Goal: Task Accomplishment & Management: Use online tool/utility

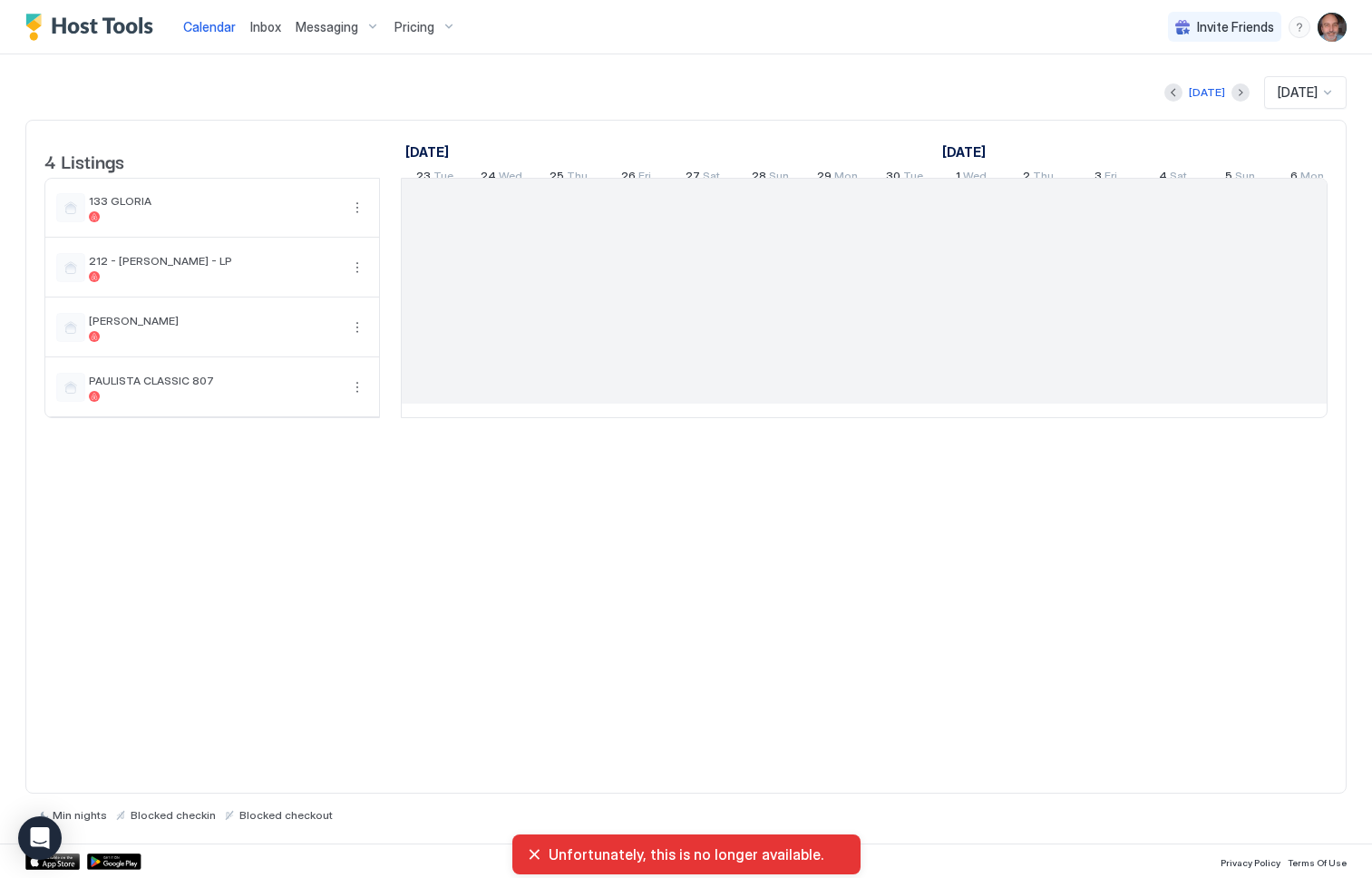
scroll to position [0, 1008]
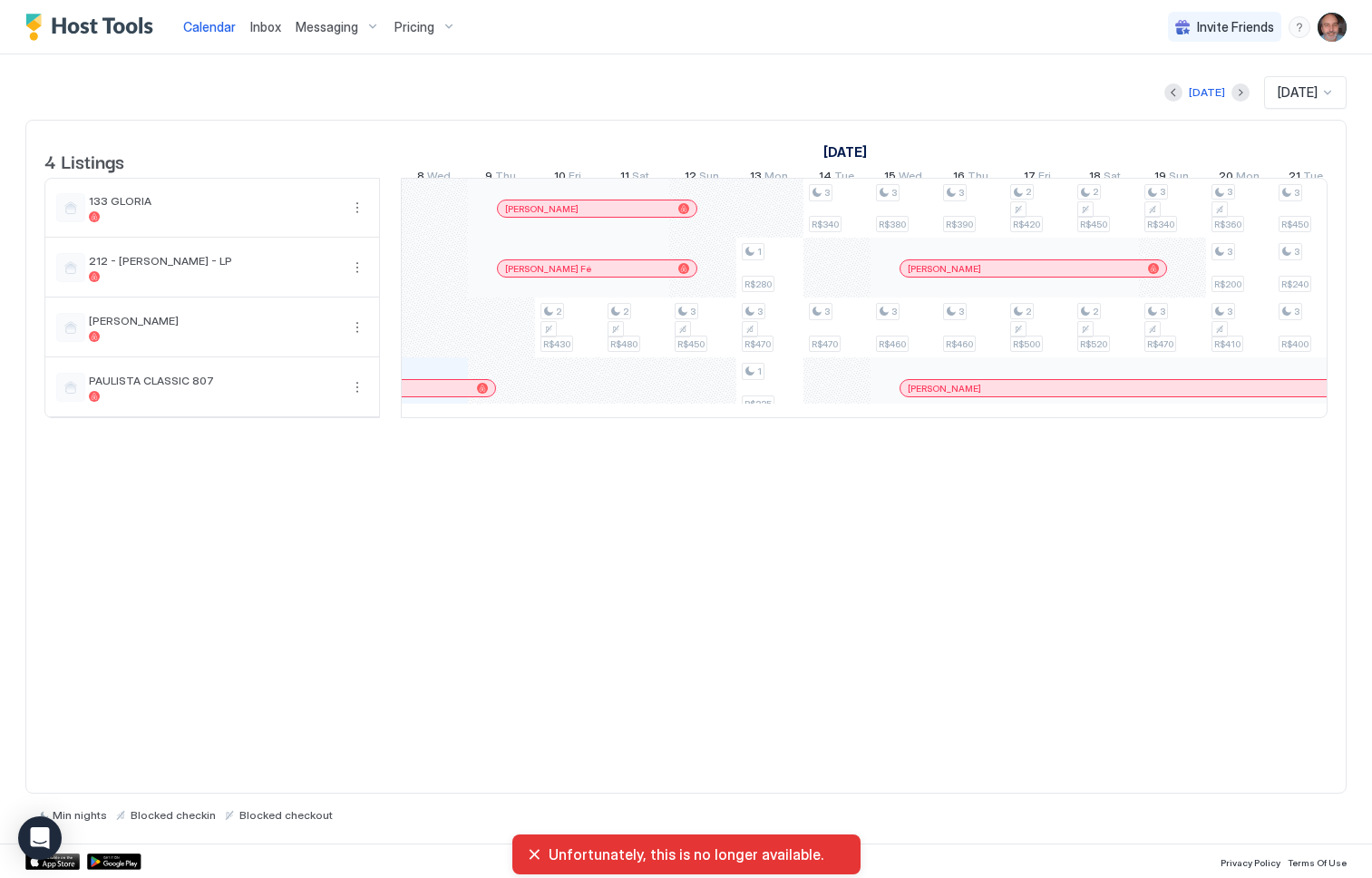
click at [1335, 18] on img "User profile" at bounding box center [1332, 27] width 29 height 29
click at [1154, 134] on span "Logout" at bounding box center [1164, 132] width 41 height 16
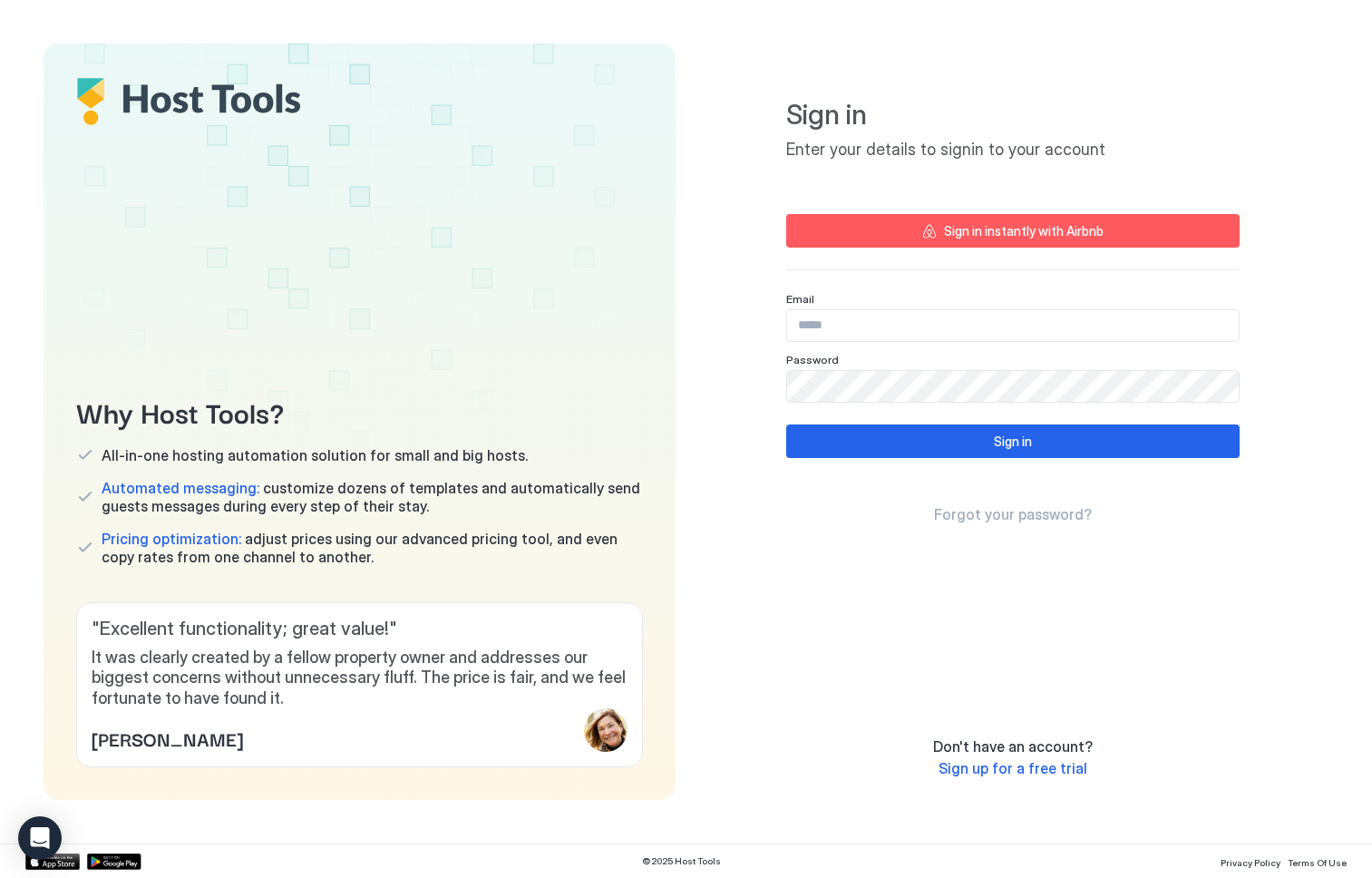
click at [1001, 229] on div "Sign in instantly with Airbnb" at bounding box center [1023, 231] width 159 height 19
click at [1011, 228] on div "Sign in instantly with Airbnb" at bounding box center [1023, 231] width 159 height 19
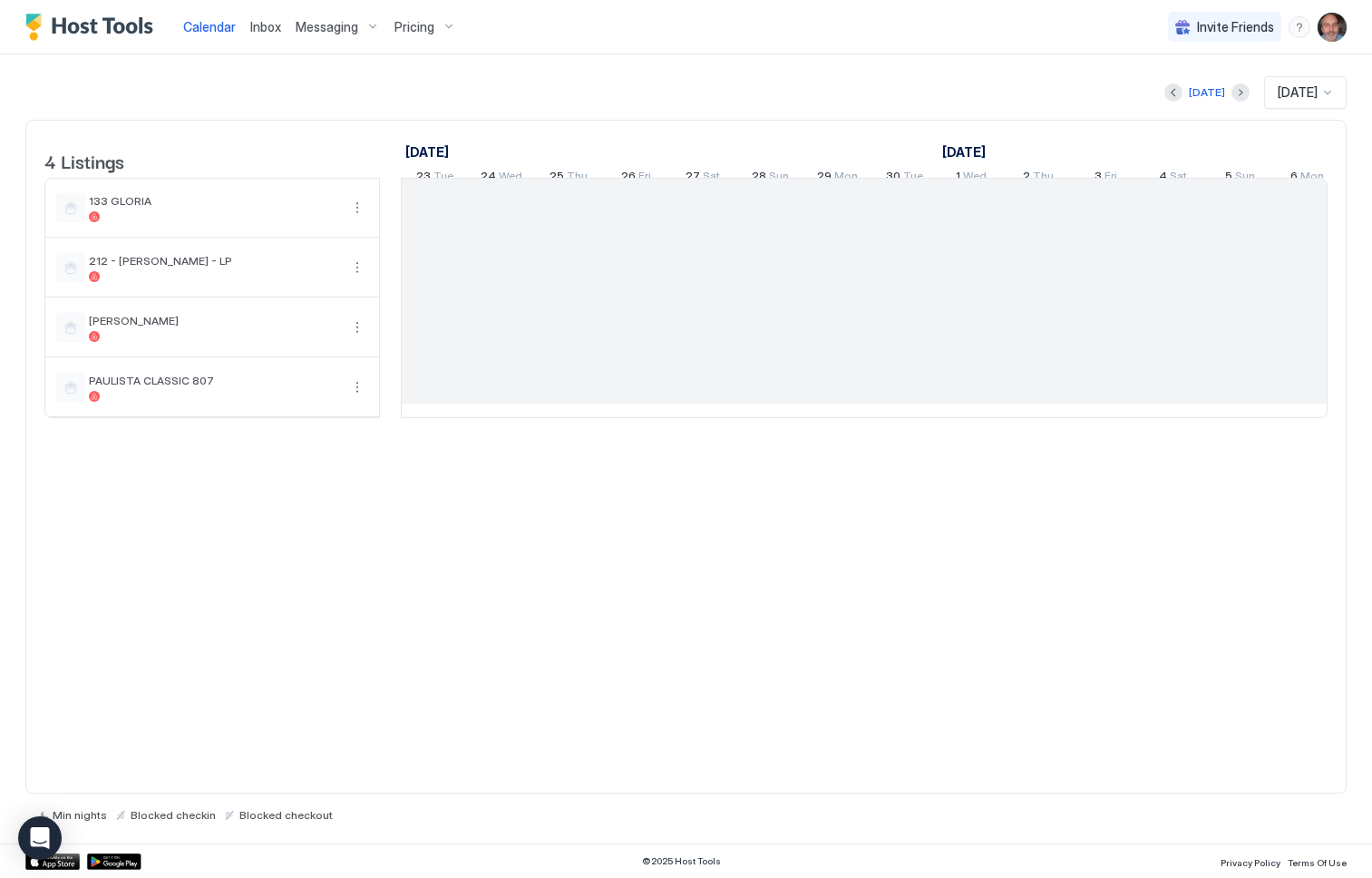
scroll to position [0, 1008]
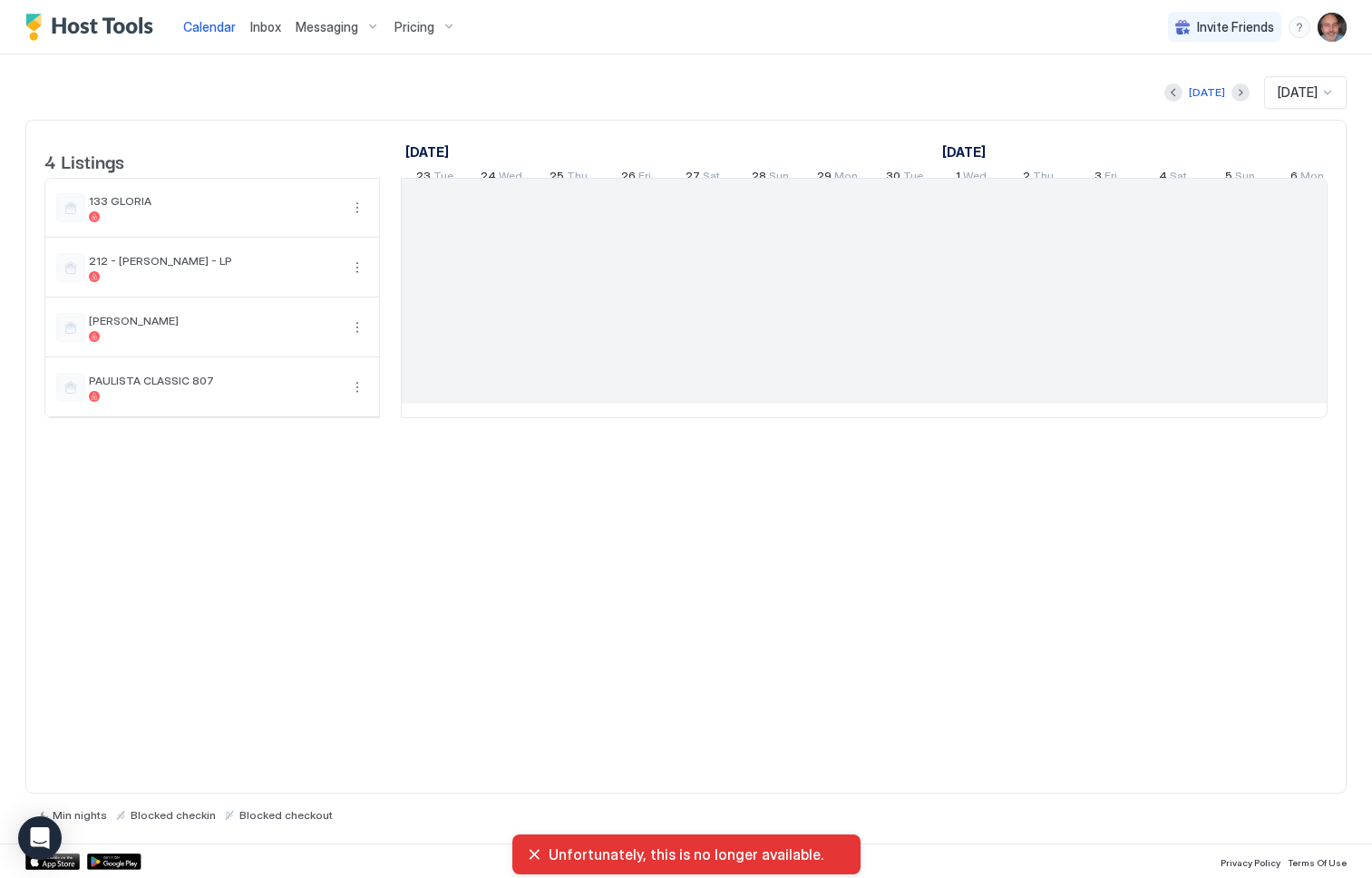
scroll to position [0, 1008]
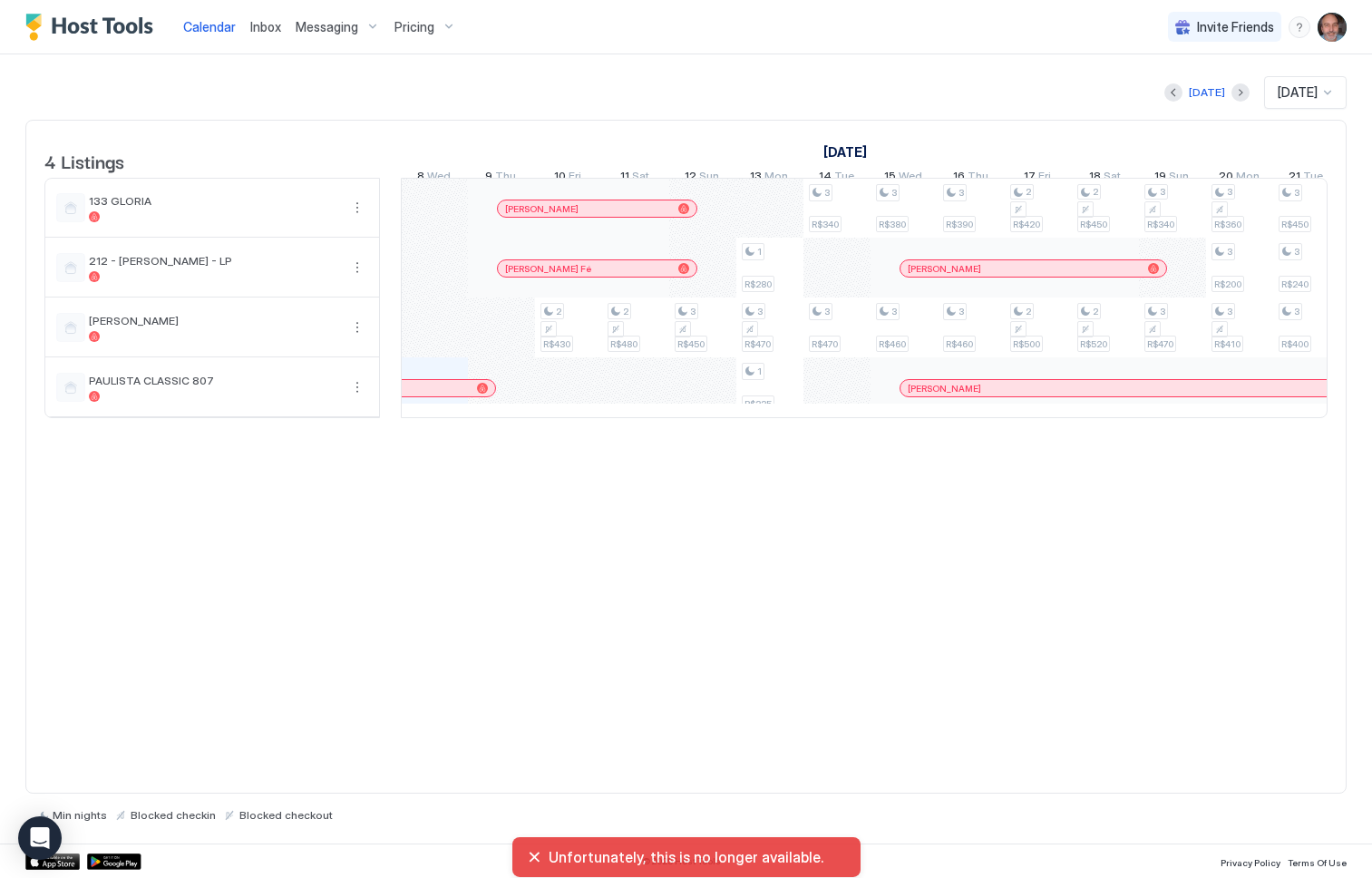
click at [1323, 27] on img "User profile" at bounding box center [1332, 27] width 29 height 29
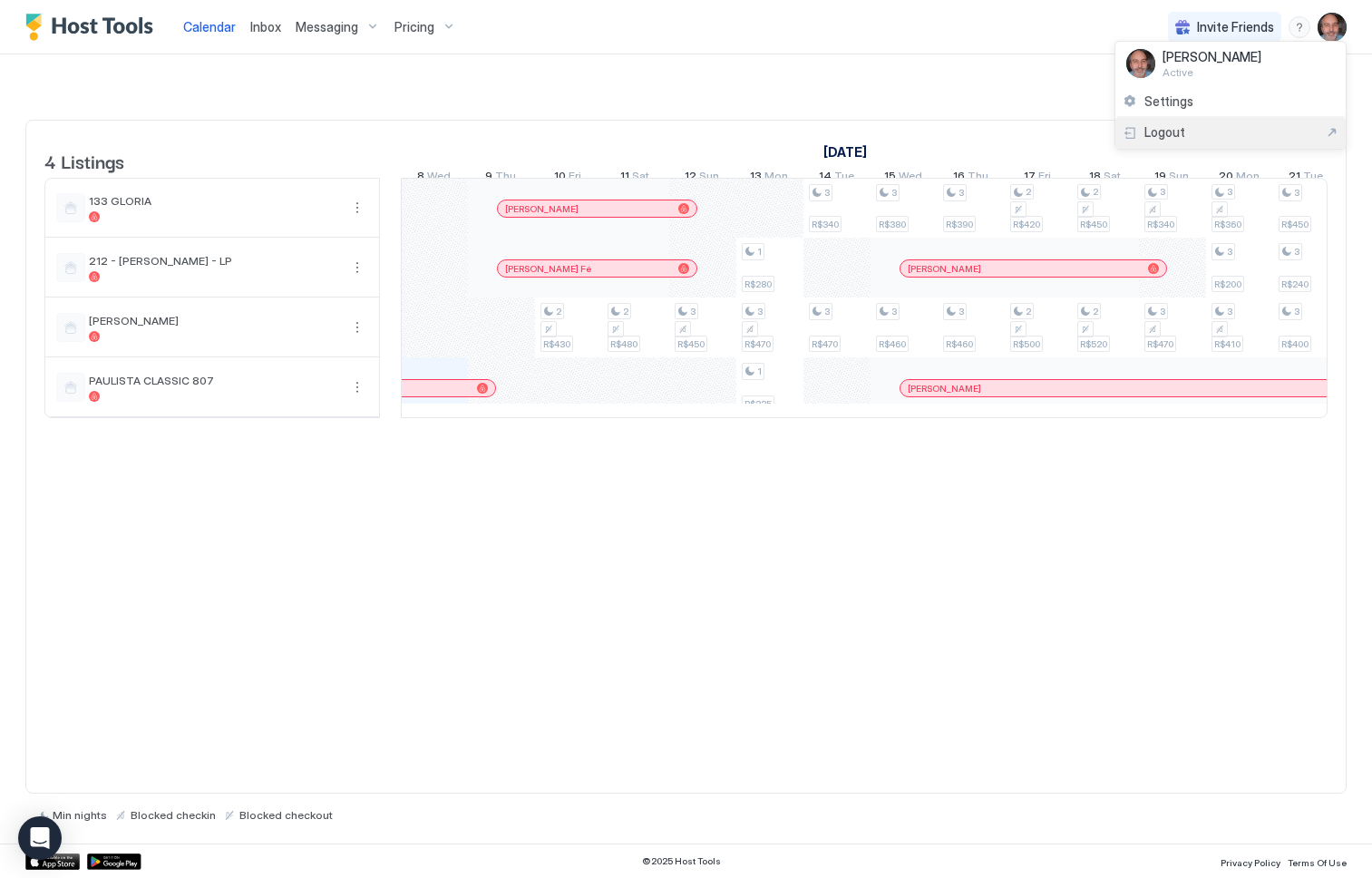
click at [1177, 132] on span "Logout" at bounding box center [1164, 132] width 41 height 16
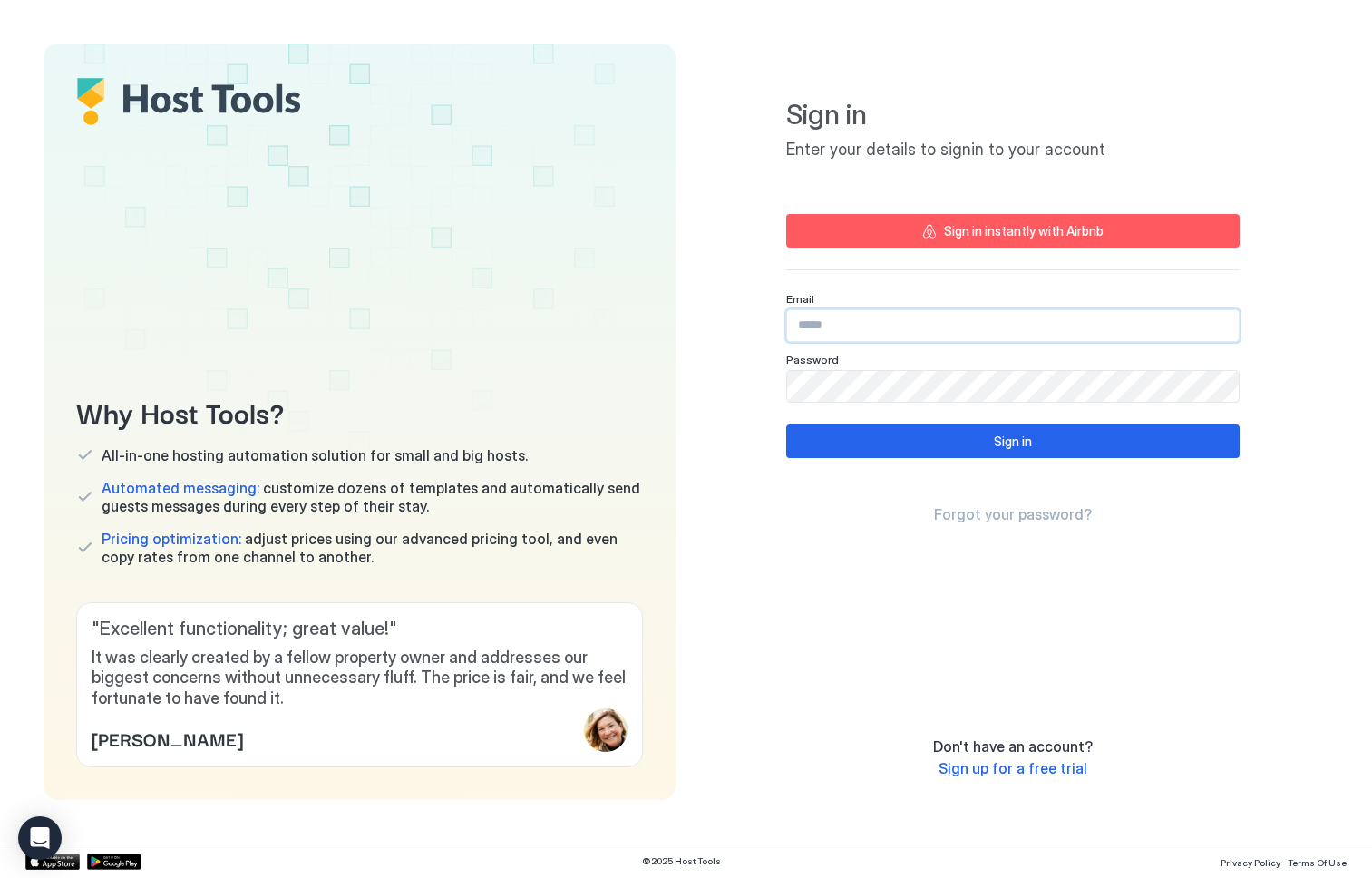
click at [879, 331] on input "Input Field" at bounding box center [1012, 325] width 451 height 31
type input "**********"
click at [1154, 393] on div "**********" at bounding box center [1012, 385] width 453 height 639
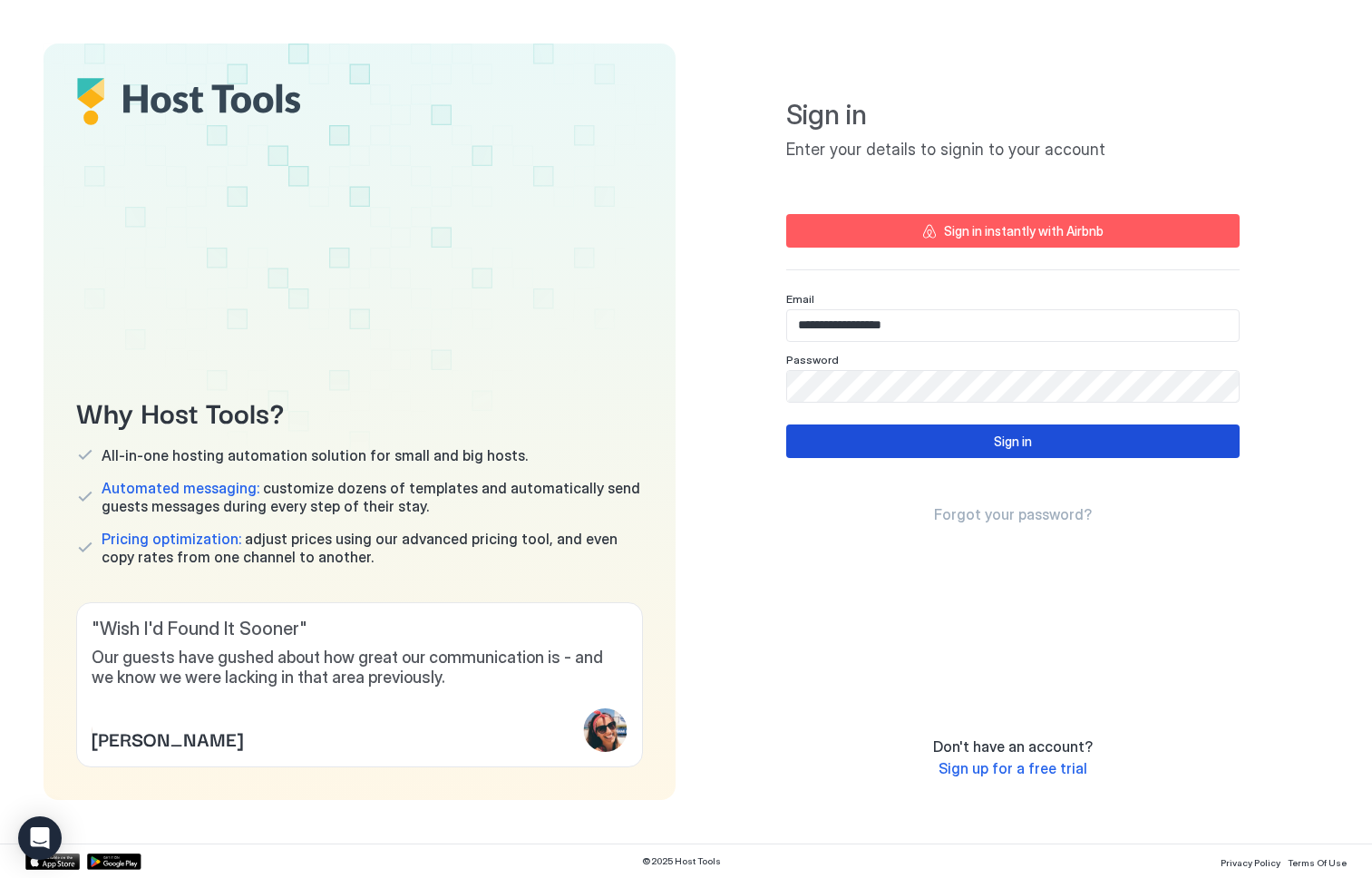
click at [981, 441] on button "Sign in" at bounding box center [1012, 441] width 453 height 33
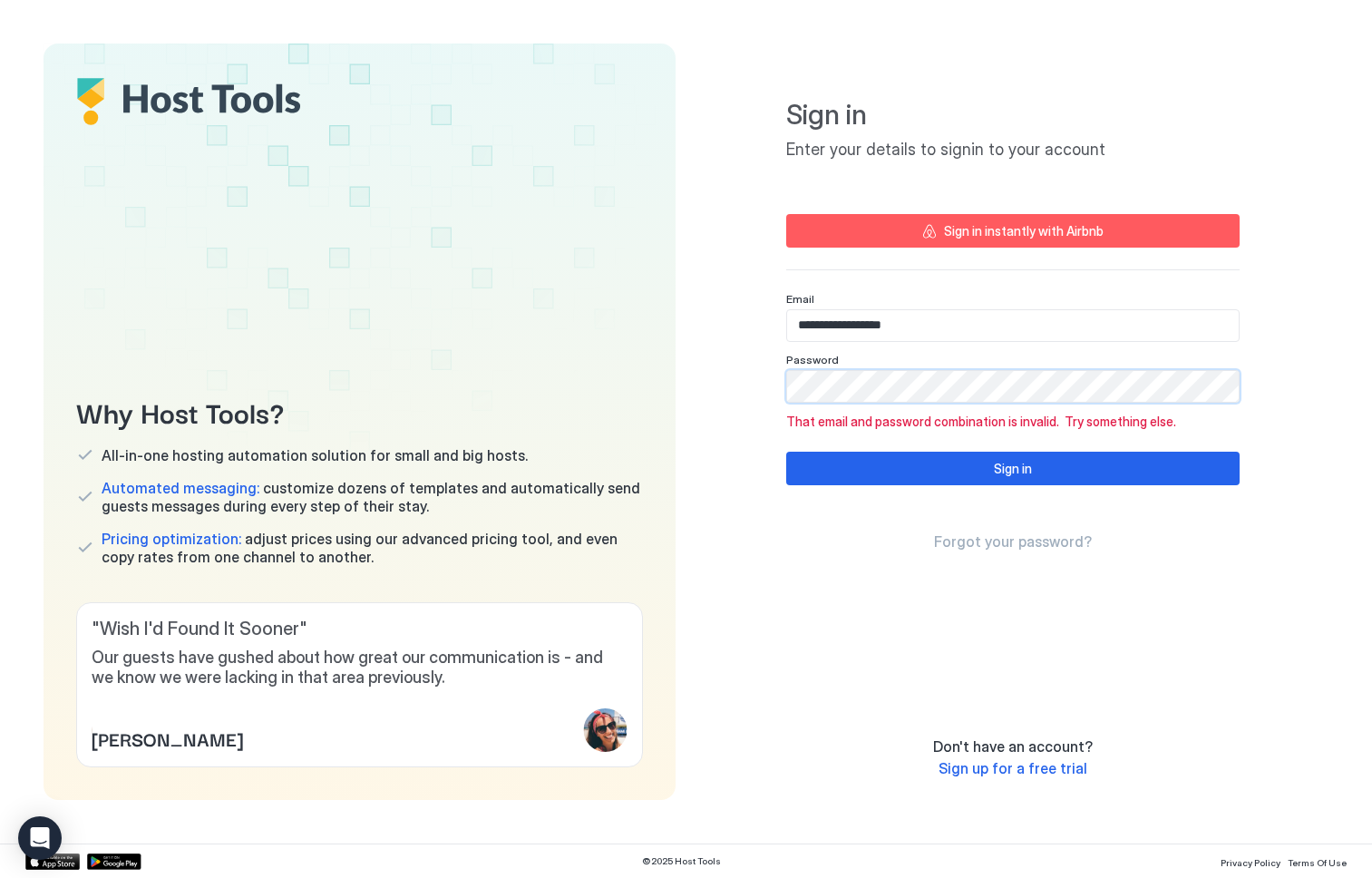
click at [707, 391] on div "**********" at bounding box center [1013, 422] width 632 height 757
click at [1021, 459] on div "Sign in" at bounding box center [1013, 469] width 38 height 19
click at [743, 391] on div "**********" at bounding box center [1013, 422] width 632 height 757
click at [1013, 468] on div "Sign in" at bounding box center [1013, 469] width 38 height 19
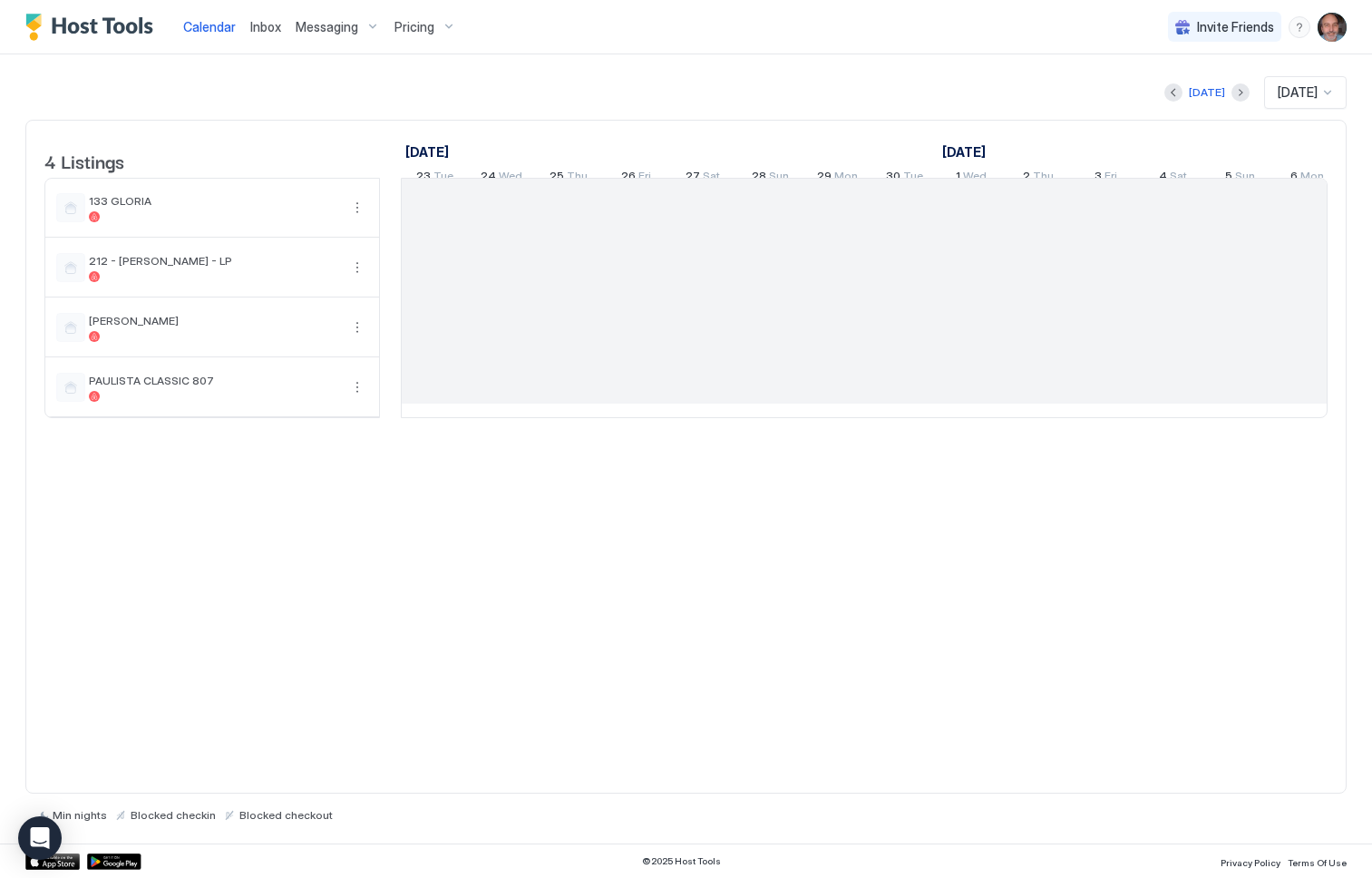
scroll to position [0, 1008]
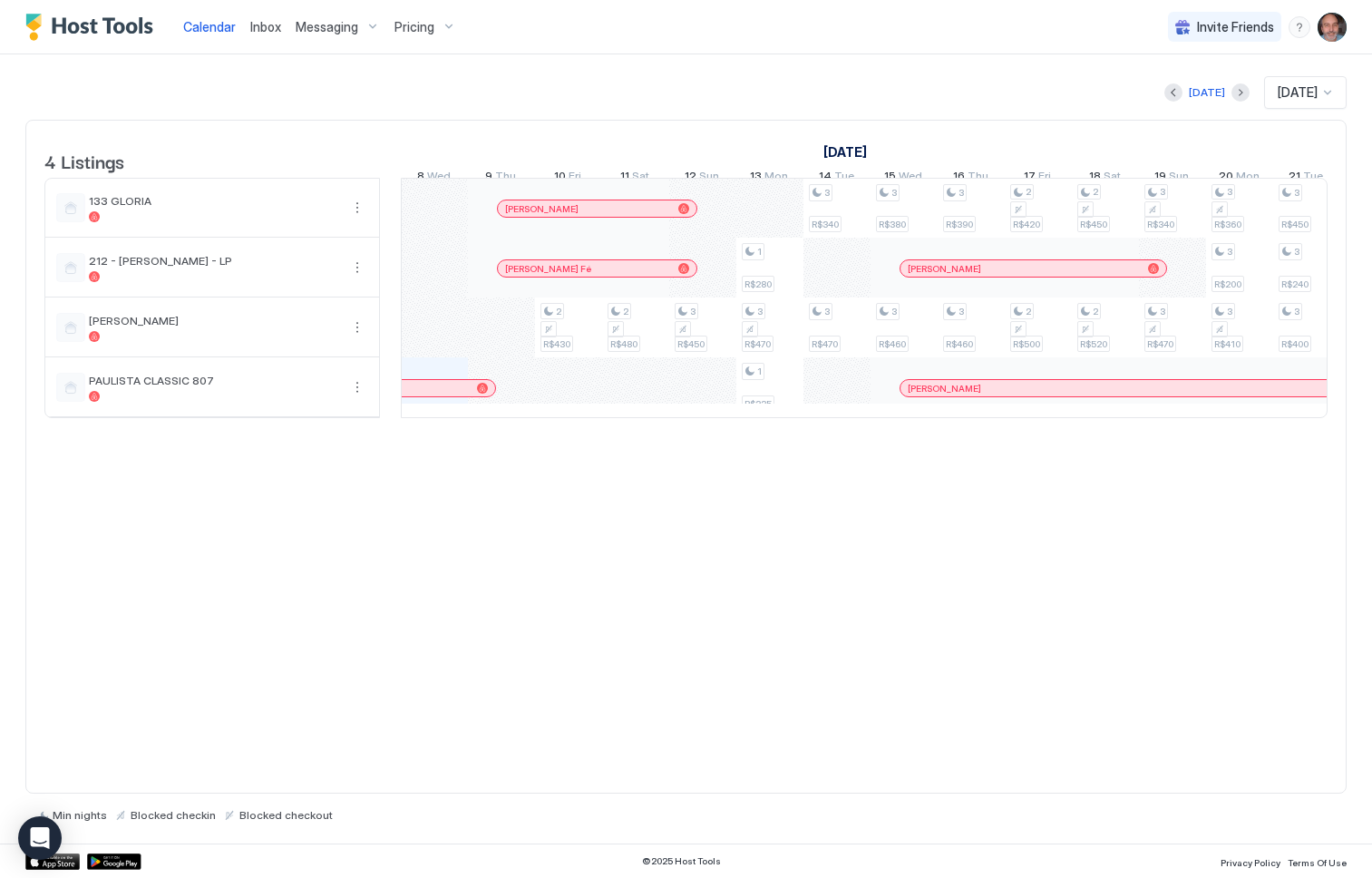
click at [1158, 523] on div "4 Listings [DATE] [DATE] [DATE] 23 Tue 24 Wed 25 Thu 26 Fri 27 Sat 28 Sun 29 Mo…" at bounding box center [686, 456] width 1321 height 674
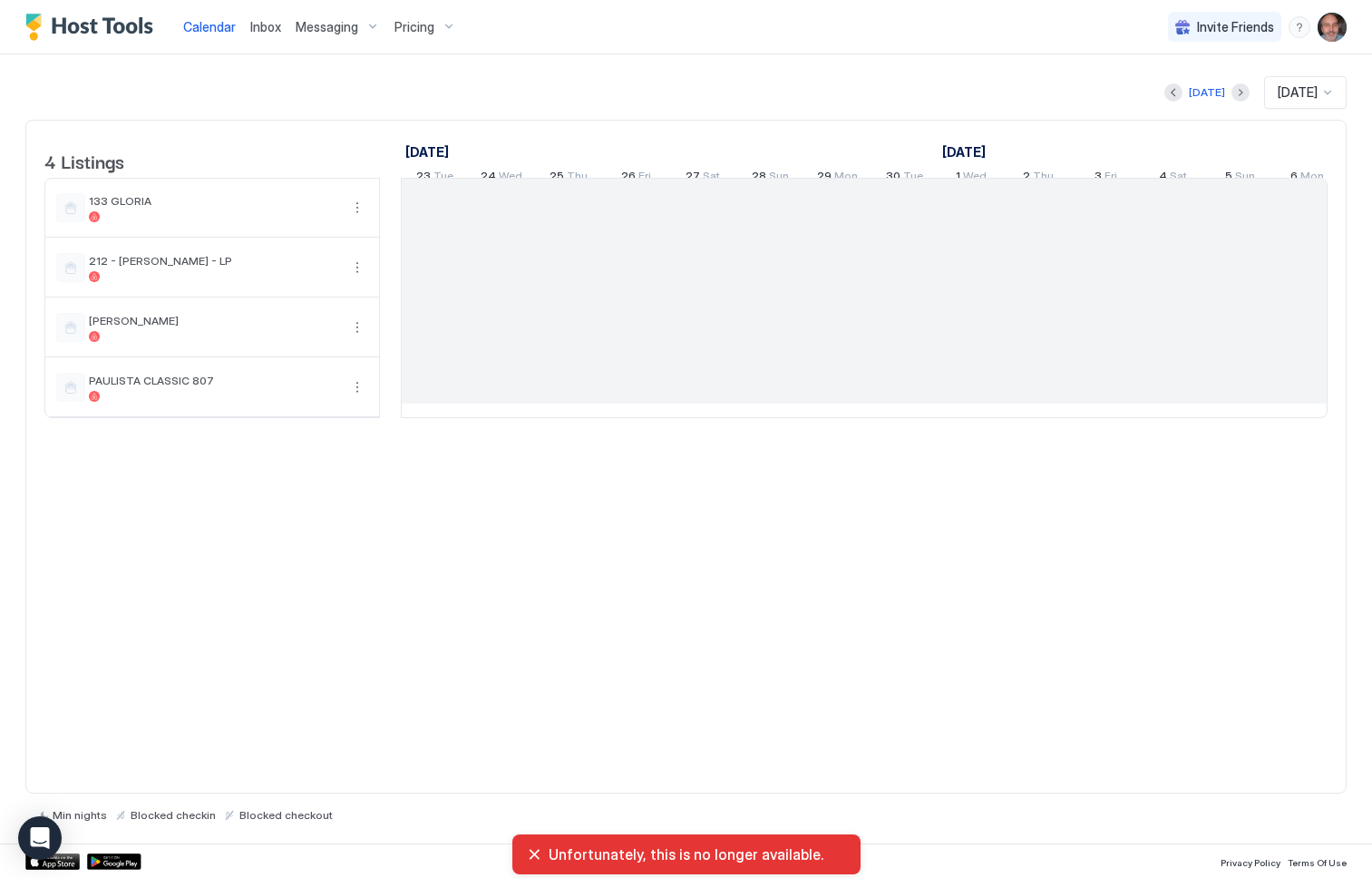
scroll to position [0, 1008]
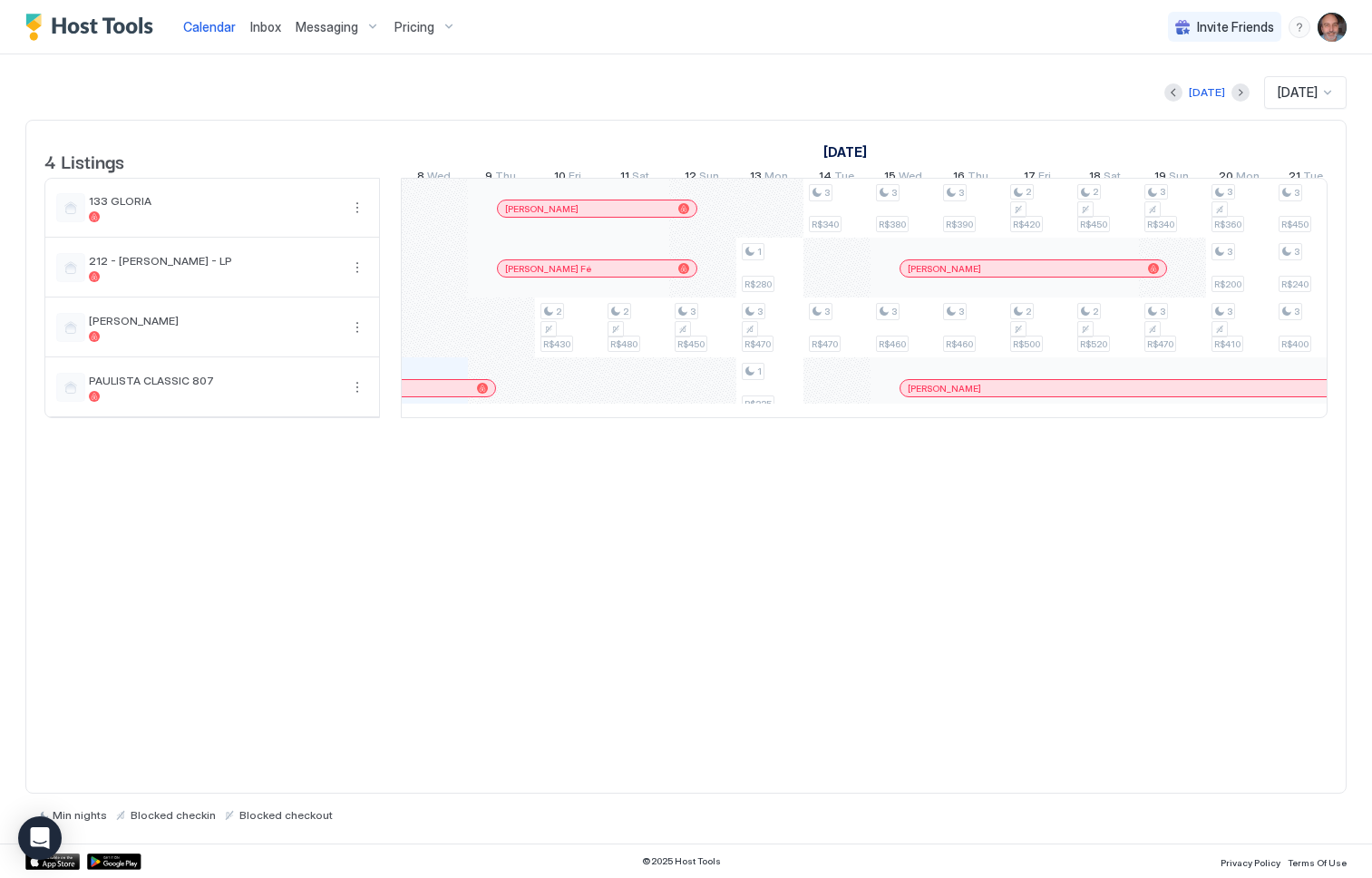
click at [336, 30] on span "Messaging" at bounding box center [327, 27] width 63 height 16
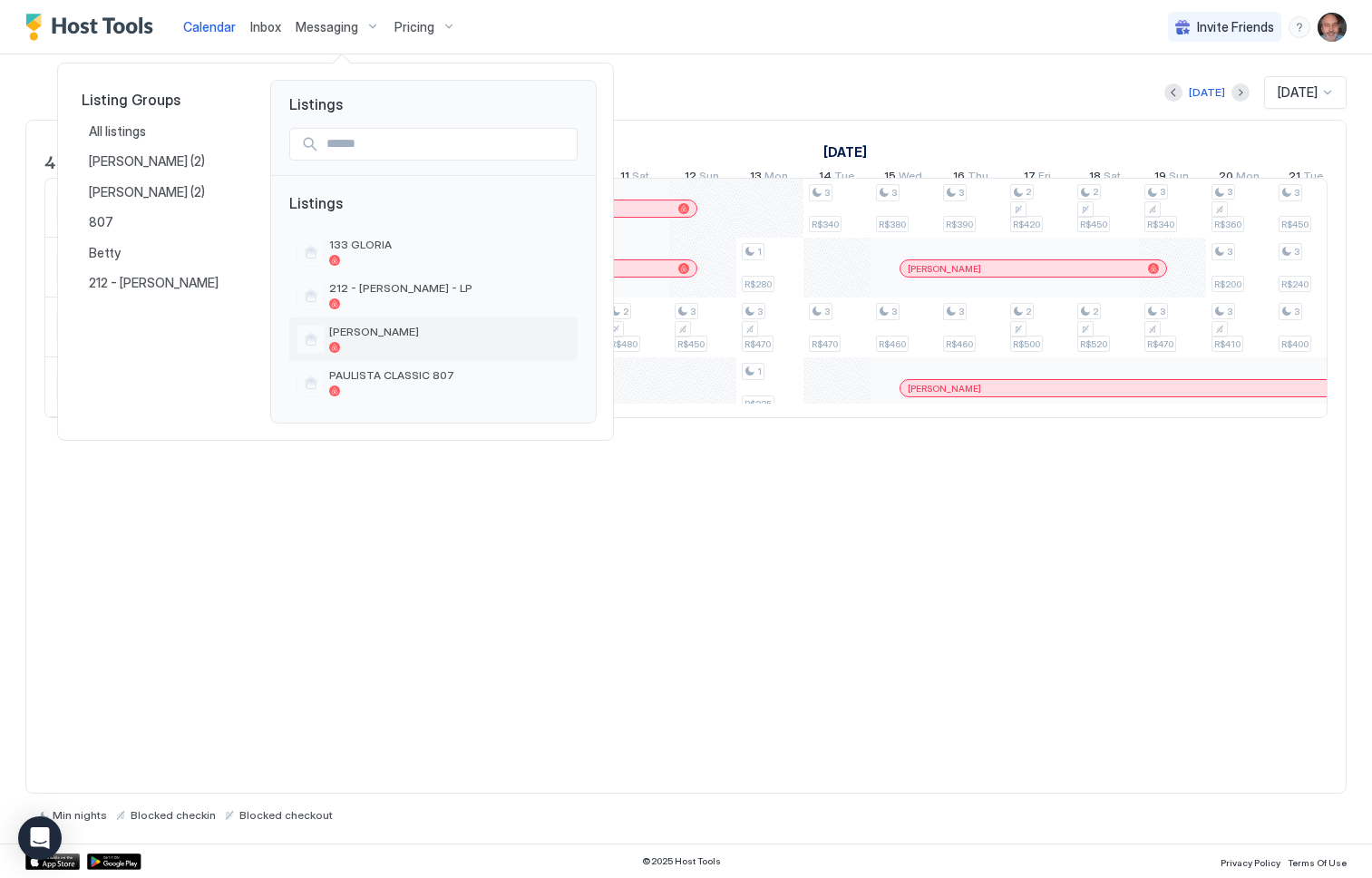
click at [357, 324] on div "[PERSON_NAME]" at bounding box center [433, 339] width 274 height 29
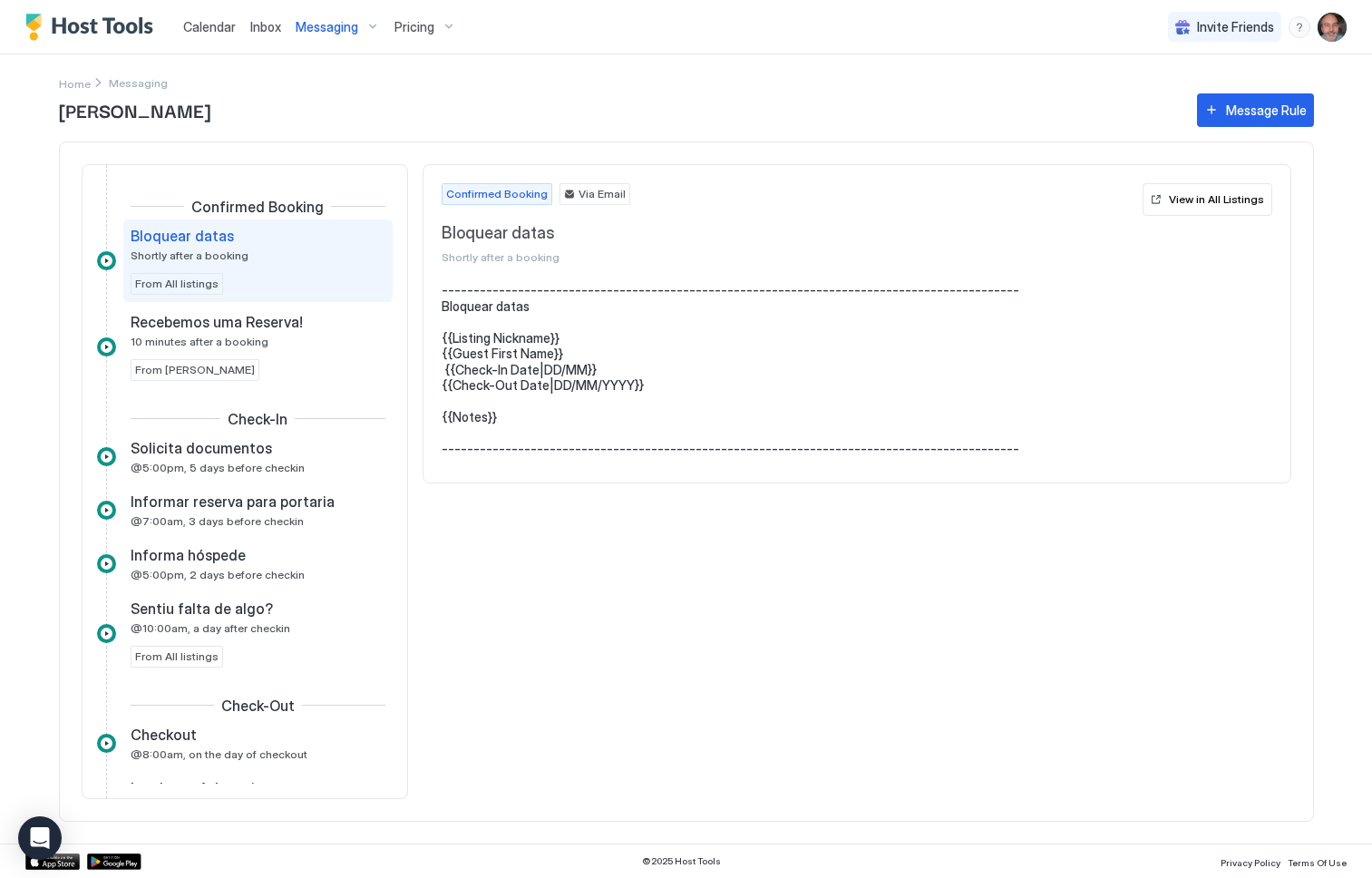
click at [218, 281] on div "Bloquear datas Shortly after a booking From All listings" at bounding box center [258, 261] width 255 height 68
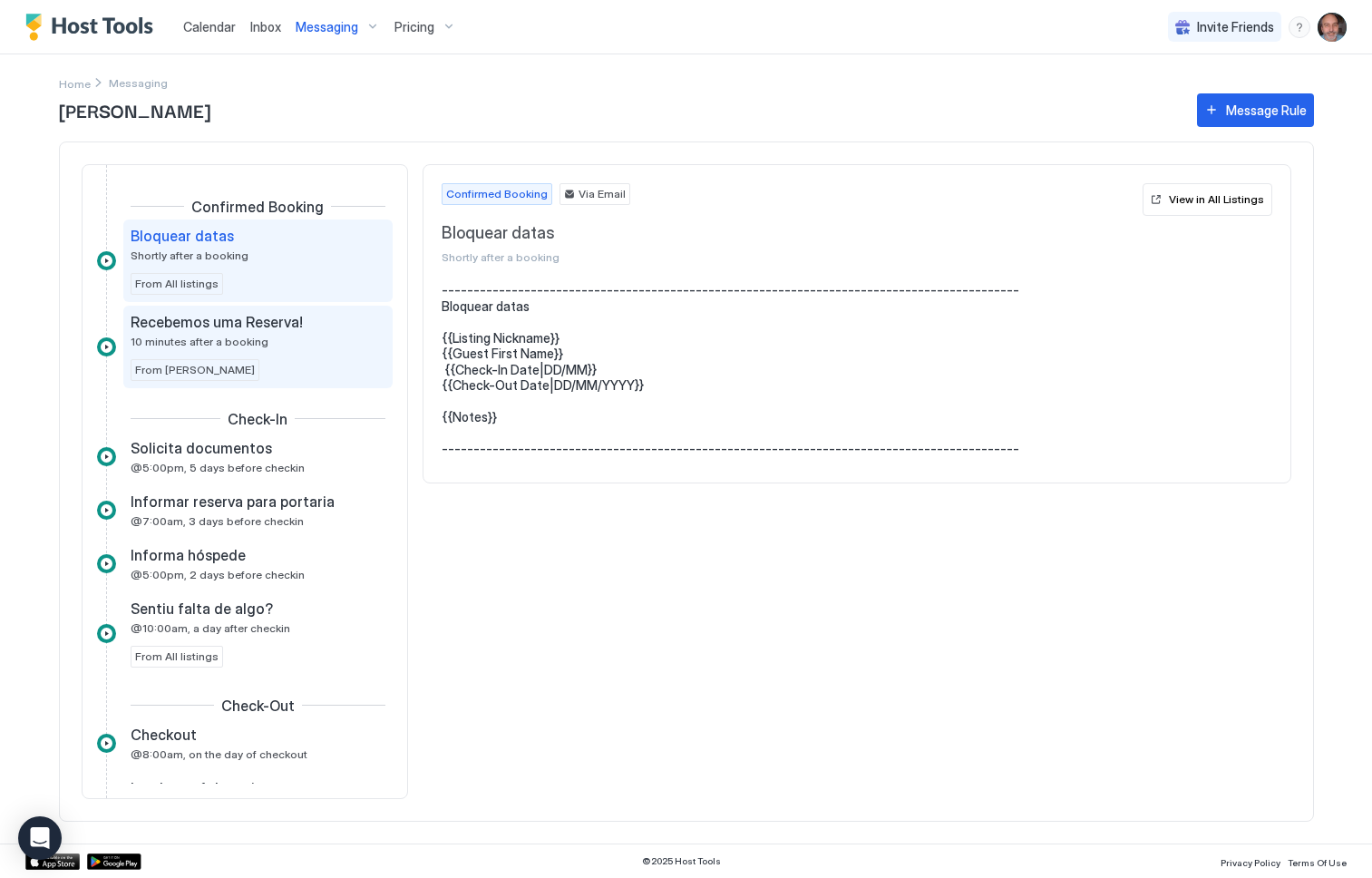
click at [156, 336] on span "10 minutes after a booking" at bounding box center [199, 342] width 137 height 13
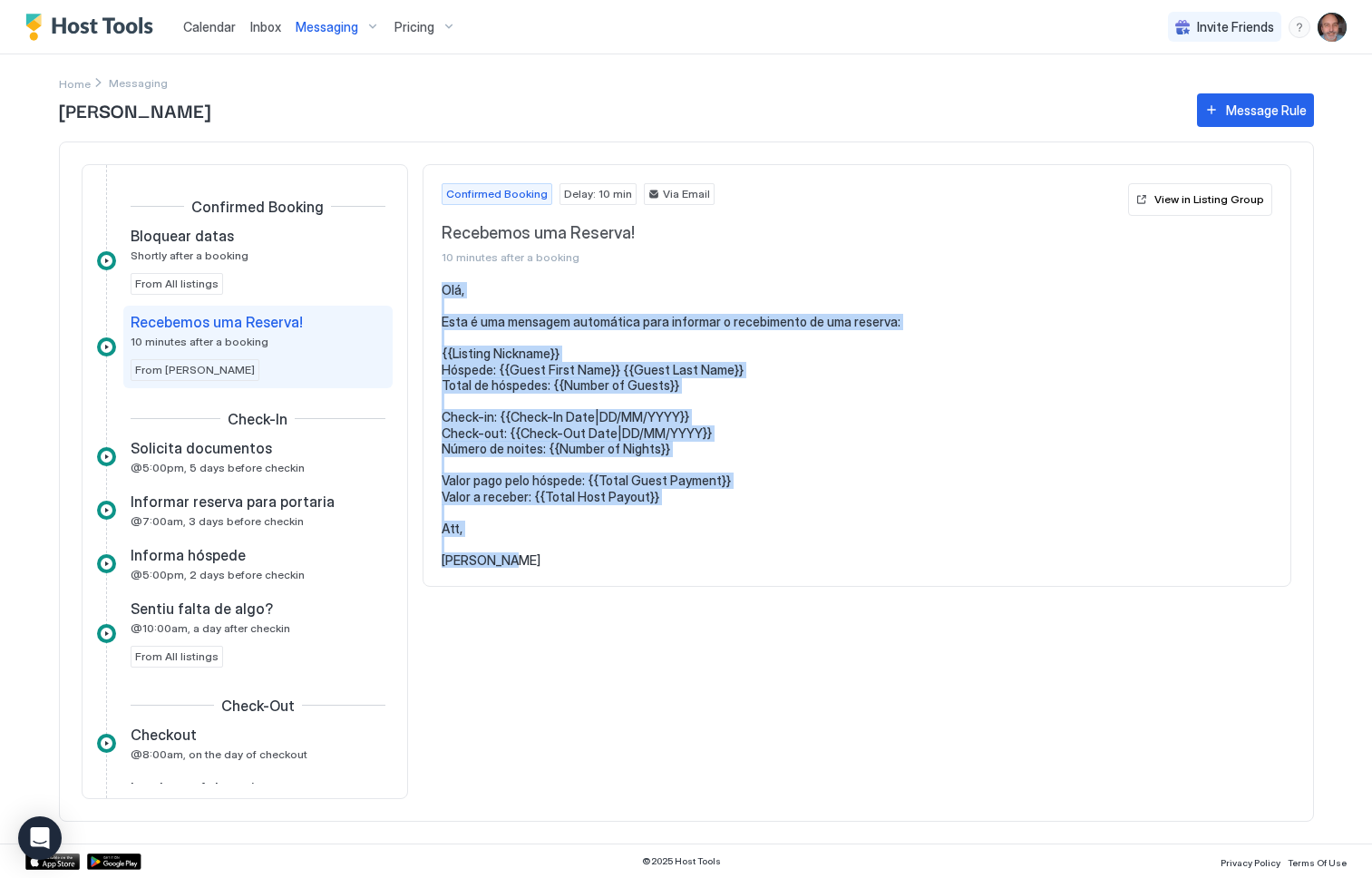
drag, startPoint x: 442, startPoint y: 291, endPoint x: 633, endPoint y: 573, distance: 340.6
click at [633, 573] on section "Olá, Esta é uma mensagem automática para informar o recebimento de uma reserva:…" at bounding box center [857, 434] width 867 height 303
copy pre "Olá, Esta é uma mensagem automática para informar o recebimento de uma reserva:…"
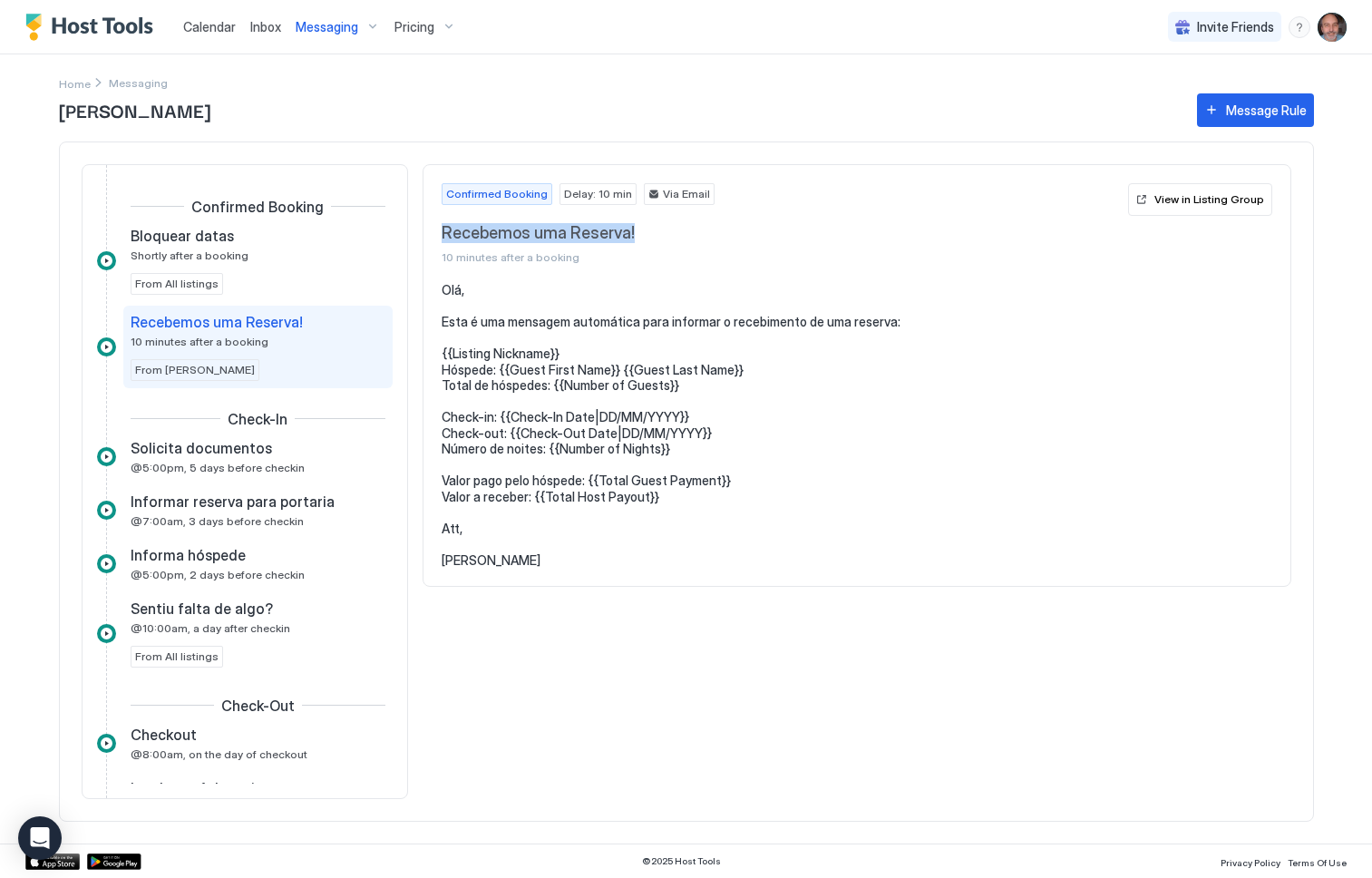
drag, startPoint x: 444, startPoint y: 235, endPoint x: 652, endPoint y: 224, distance: 208.3
click at [652, 224] on span "Recebemos uma Reserva!" at bounding box center [781, 234] width 679 height 21
copy span "Recebemos uma Reserva!"
click at [194, 461] on span "@5:00pm, 5 days before checkin" at bounding box center [218, 468] width 174 height 13
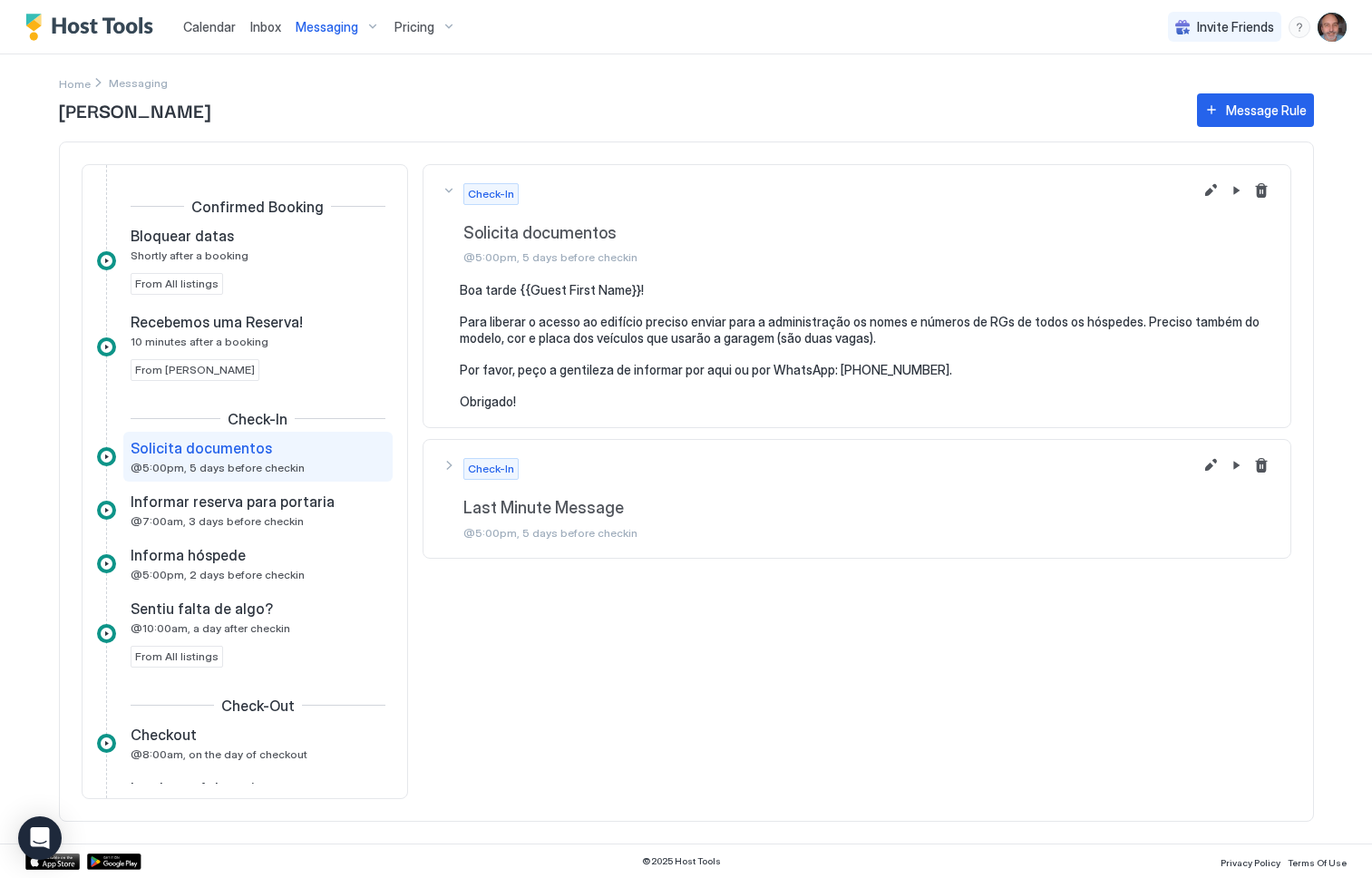
click at [468, 229] on span "Solicita documentos" at bounding box center [868, 234] width 809 height 21
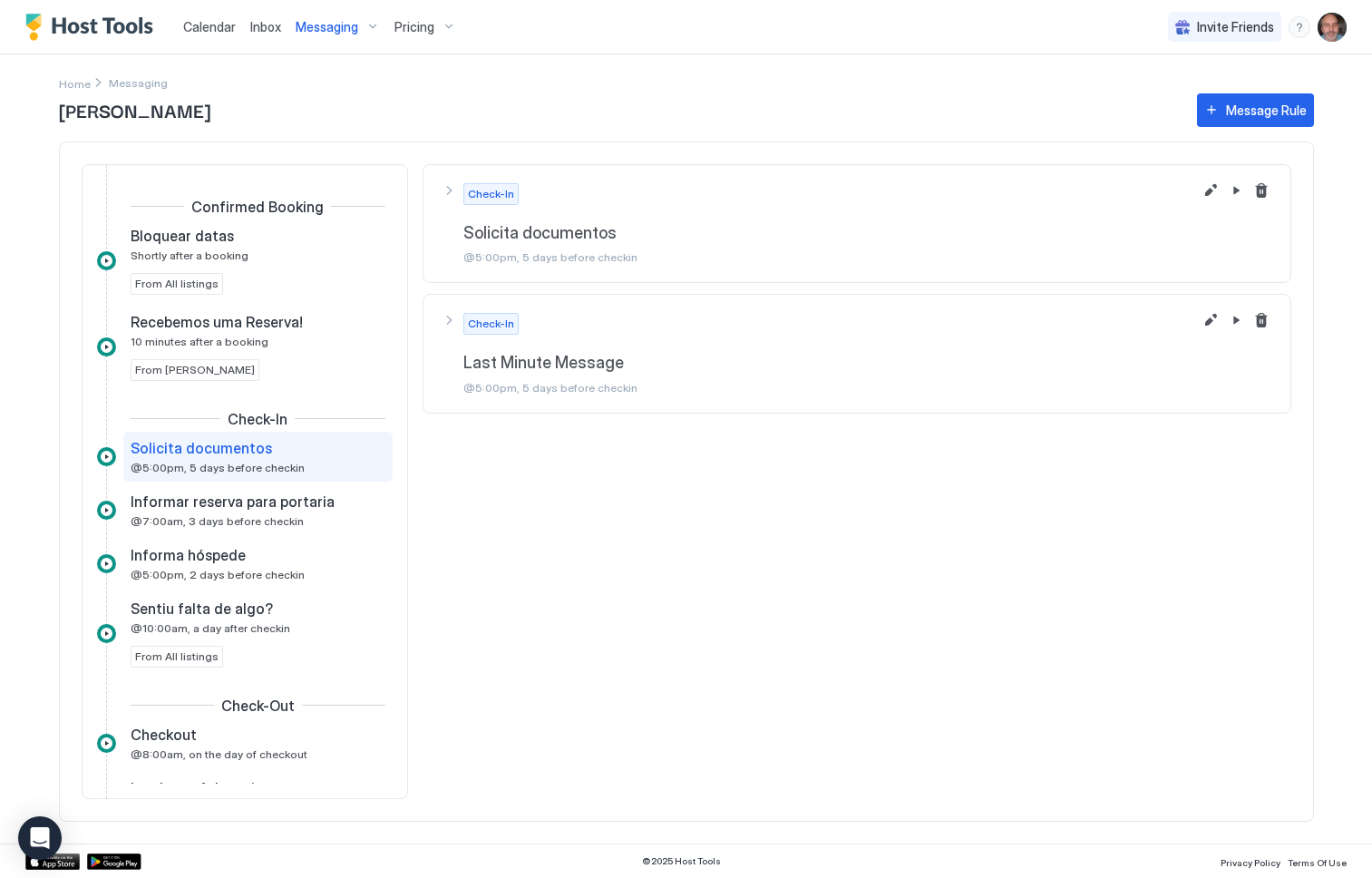
click at [492, 236] on span "Solicita documentos" at bounding box center [868, 234] width 809 height 21
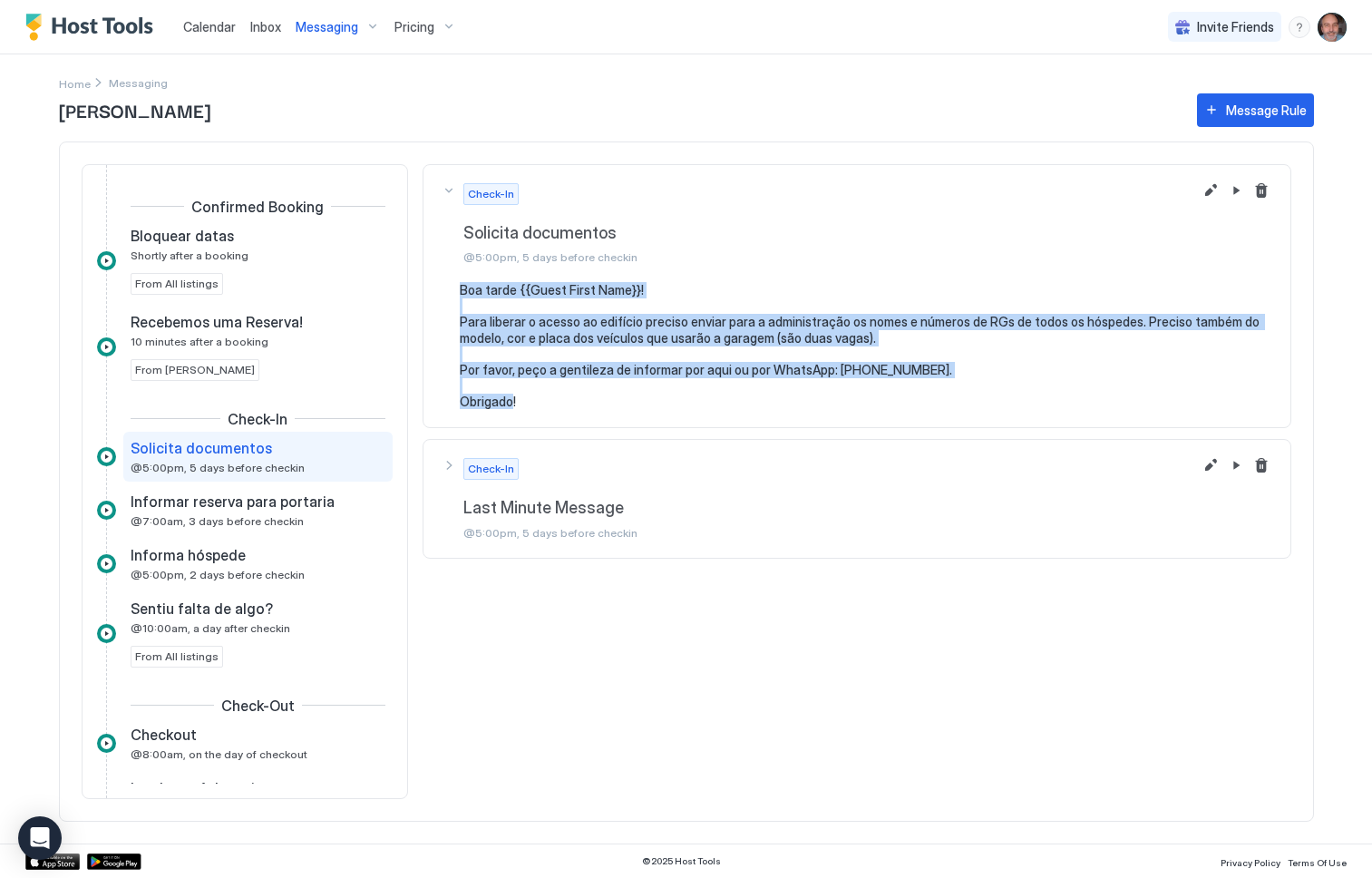
drag, startPoint x: 538, startPoint y: 406, endPoint x: 451, endPoint y: 284, distance: 149.8
click at [451, 284] on div "Boa tarde {{Guest First Name}}! Para liberar o acesso ao edifício preciso envia…" at bounding box center [857, 345] width 831 height 127
copy pre "Boa tarde {{Guest First Name}}! Para liberar o acesso ao edifício preciso envia…"
drag, startPoint x: 465, startPoint y: 233, endPoint x: 555, endPoint y: 227, distance: 90.2
click at [555, 227] on span "Solicita documentos" at bounding box center [868, 234] width 809 height 21
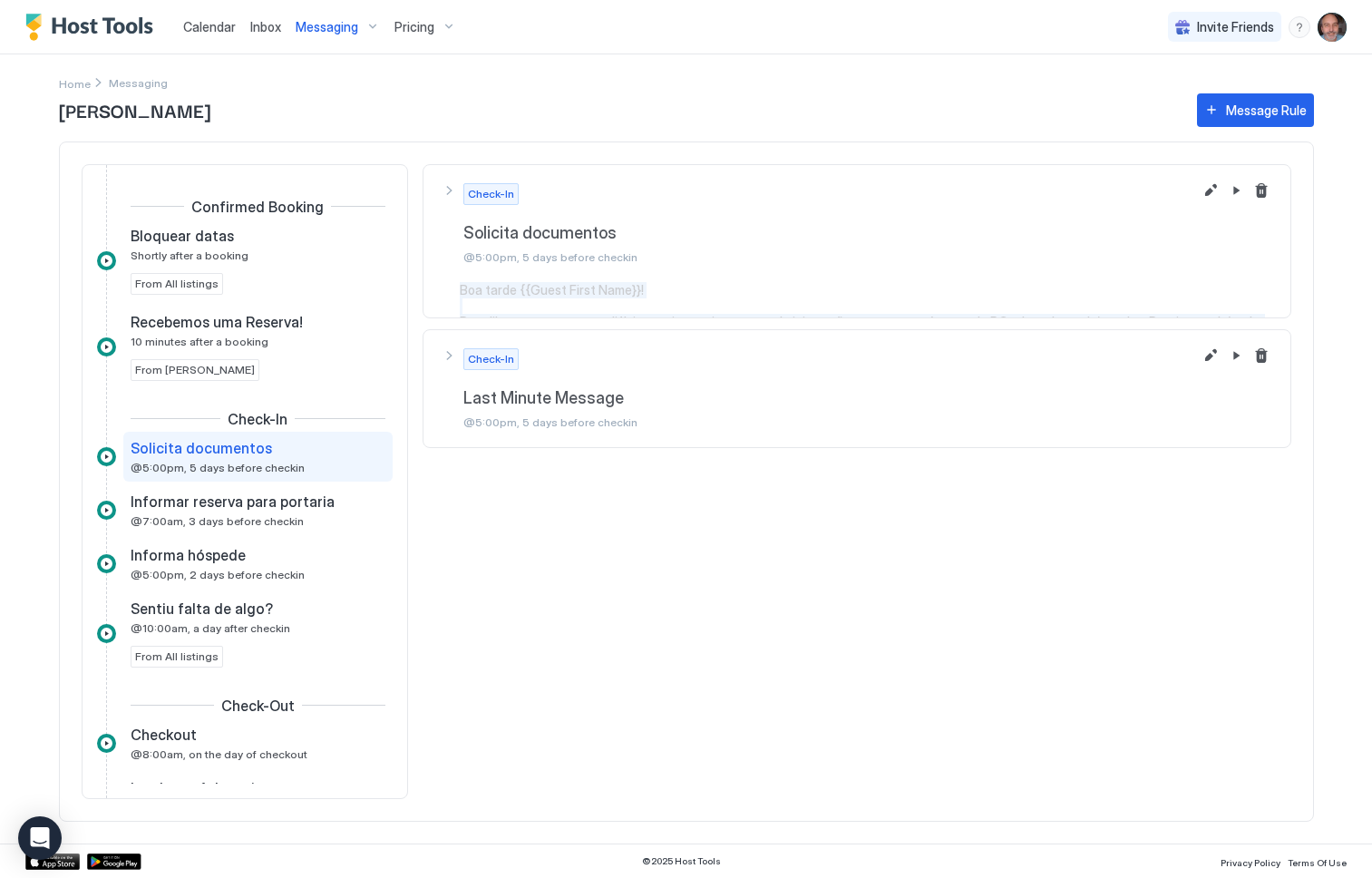
click at [560, 229] on span "Solicita documentos" at bounding box center [868, 234] width 809 height 21
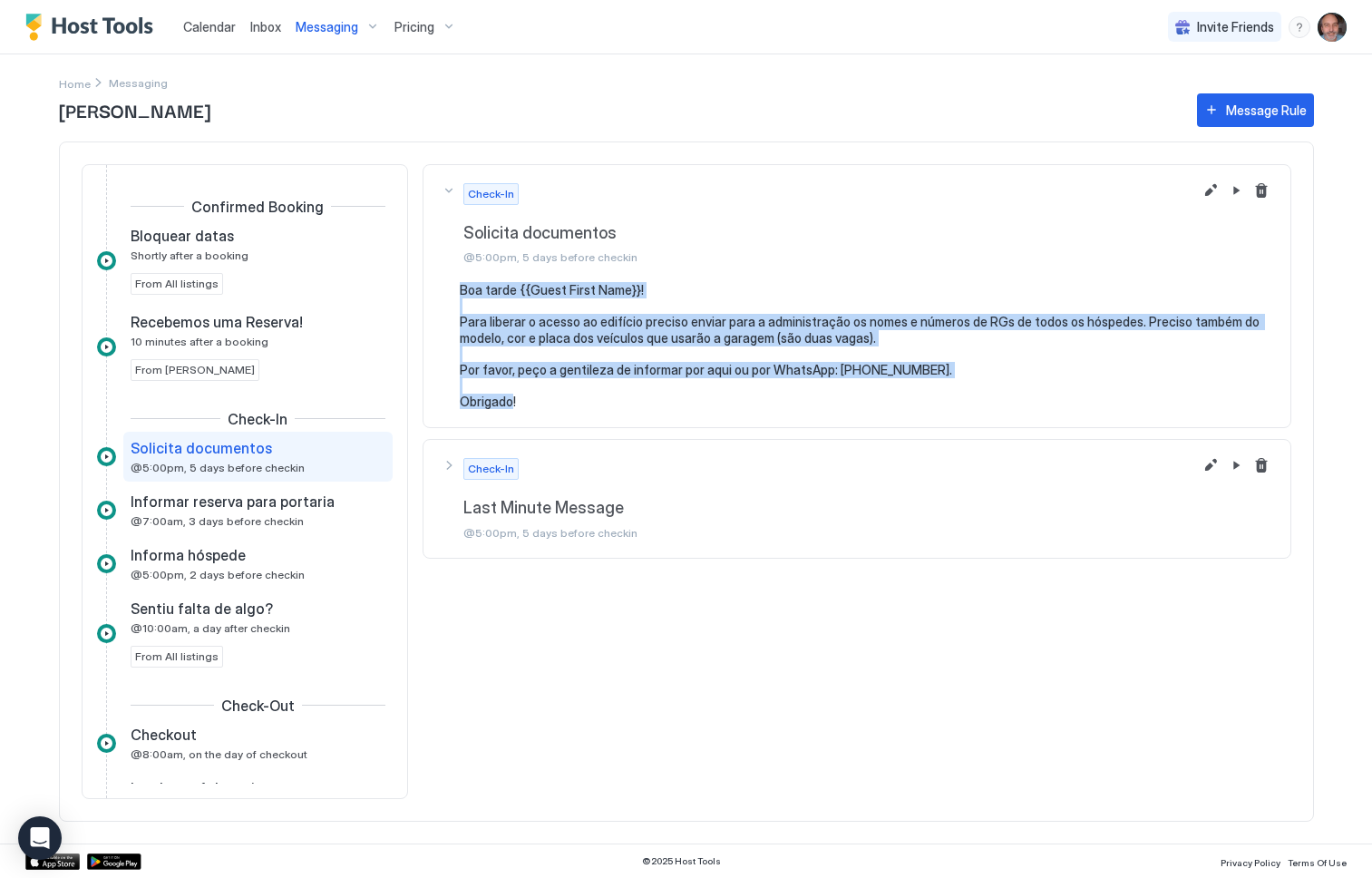
click at [560, 228] on span "Solicita documentos" at bounding box center [868, 234] width 809 height 21
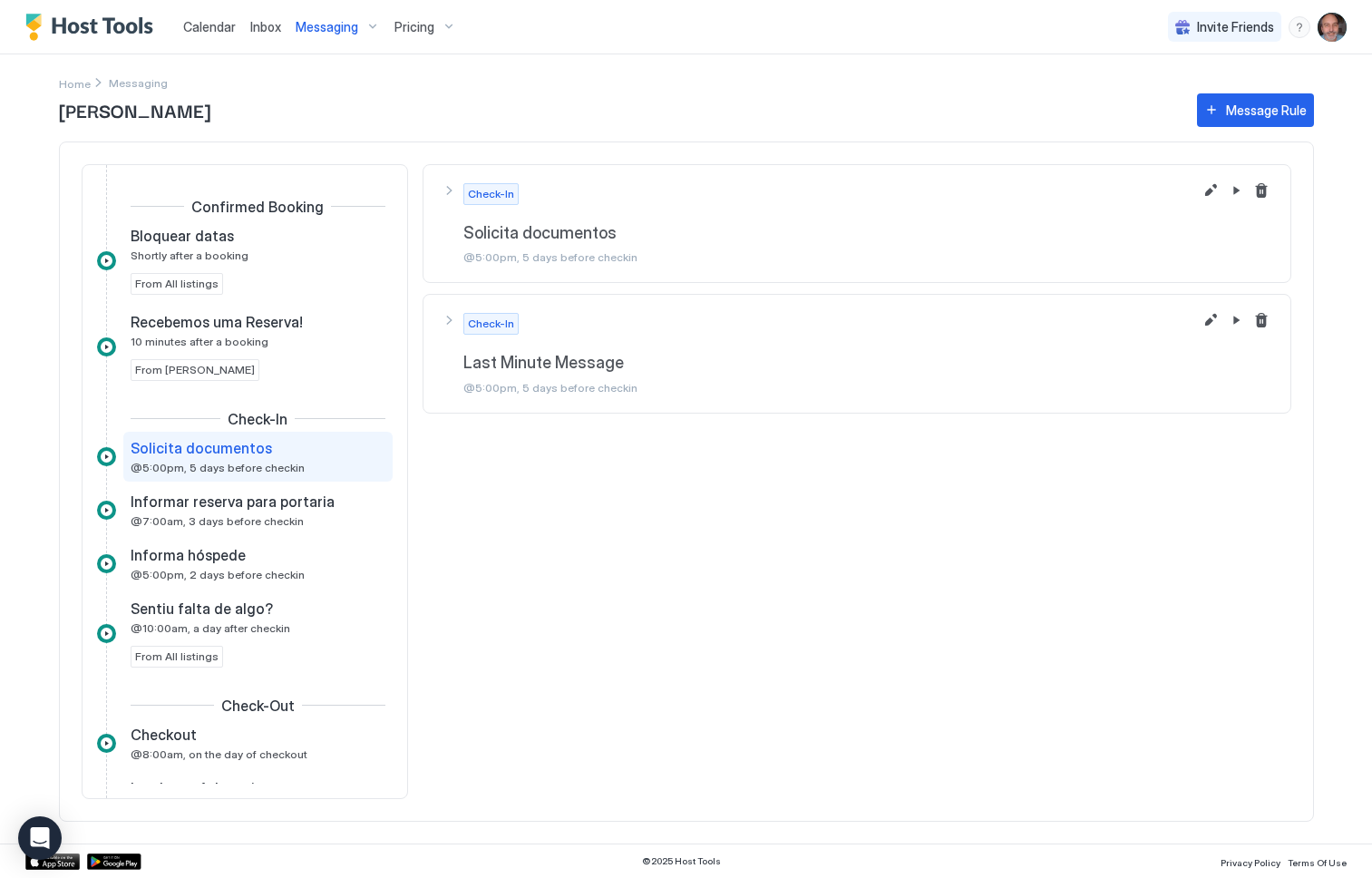
drag, startPoint x: 625, startPoint y: 230, endPoint x: 467, endPoint y: 235, distance: 158.1
click at [467, 234] on span "Solicita documentos" at bounding box center [868, 234] width 809 height 21
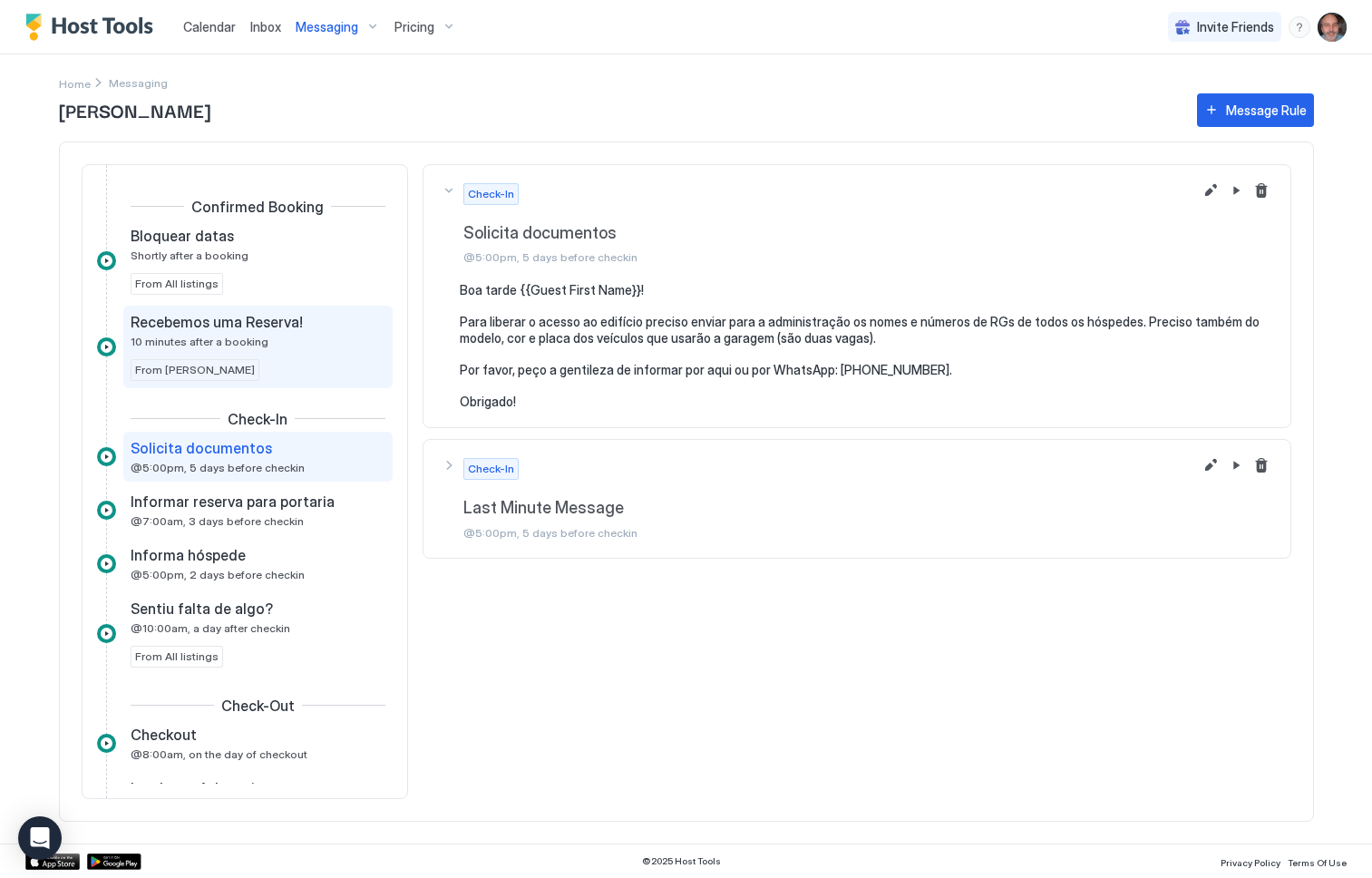
click at [265, 331] on div "Recebemos uma Reserva! 10 minutes after a booking" at bounding box center [245, 330] width 229 height 35
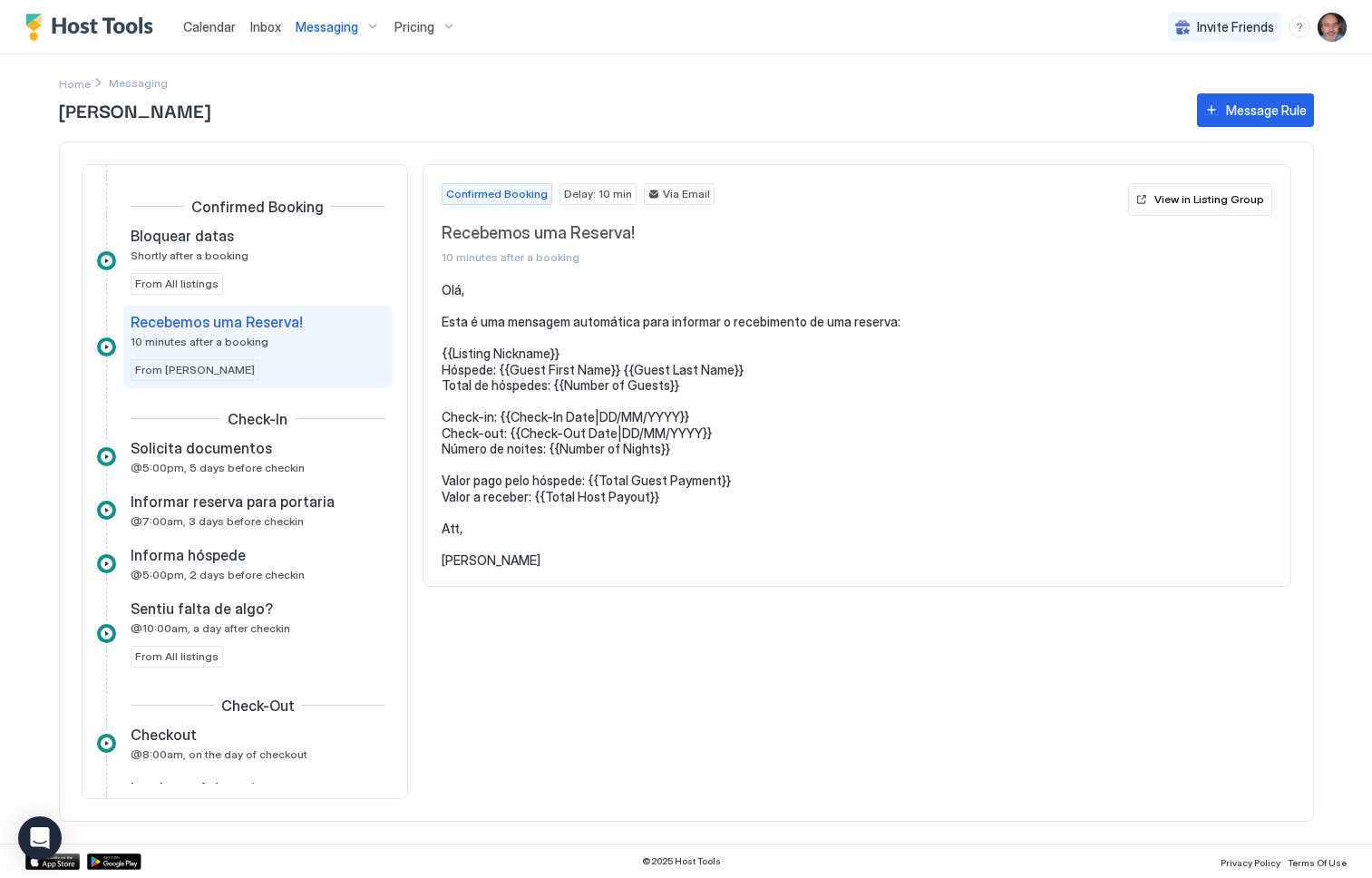
click at [533, 230] on span "Recebemos uma Reserva!" at bounding box center [781, 234] width 679 height 21
click at [192, 463] on span "@5:00pm, 5 days before checkin" at bounding box center [218, 468] width 174 height 13
click at [192, 461] on span "@5:00pm, 5 days before checkin" at bounding box center [218, 468] width 174 height 13
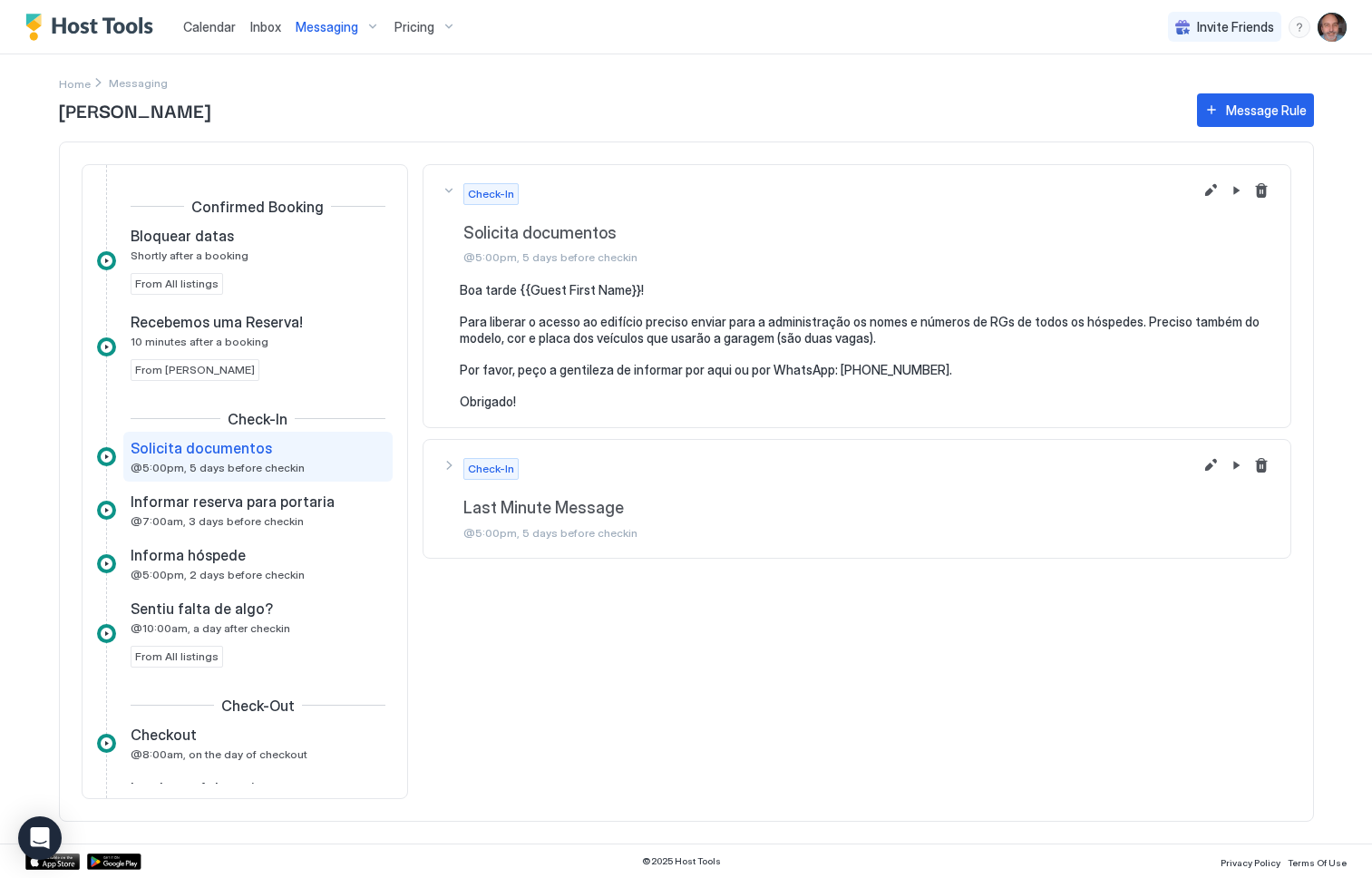
click at [497, 292] on pre "Boa tarde {{Guest First Name}}! Para liberar o acesso ao edifício preciso envia…" at bounding box center [866, 345] width 813 height 127
click at [504, 232] on span "Solicita documentos" at bounding box center [868, 234] width 809 height 21
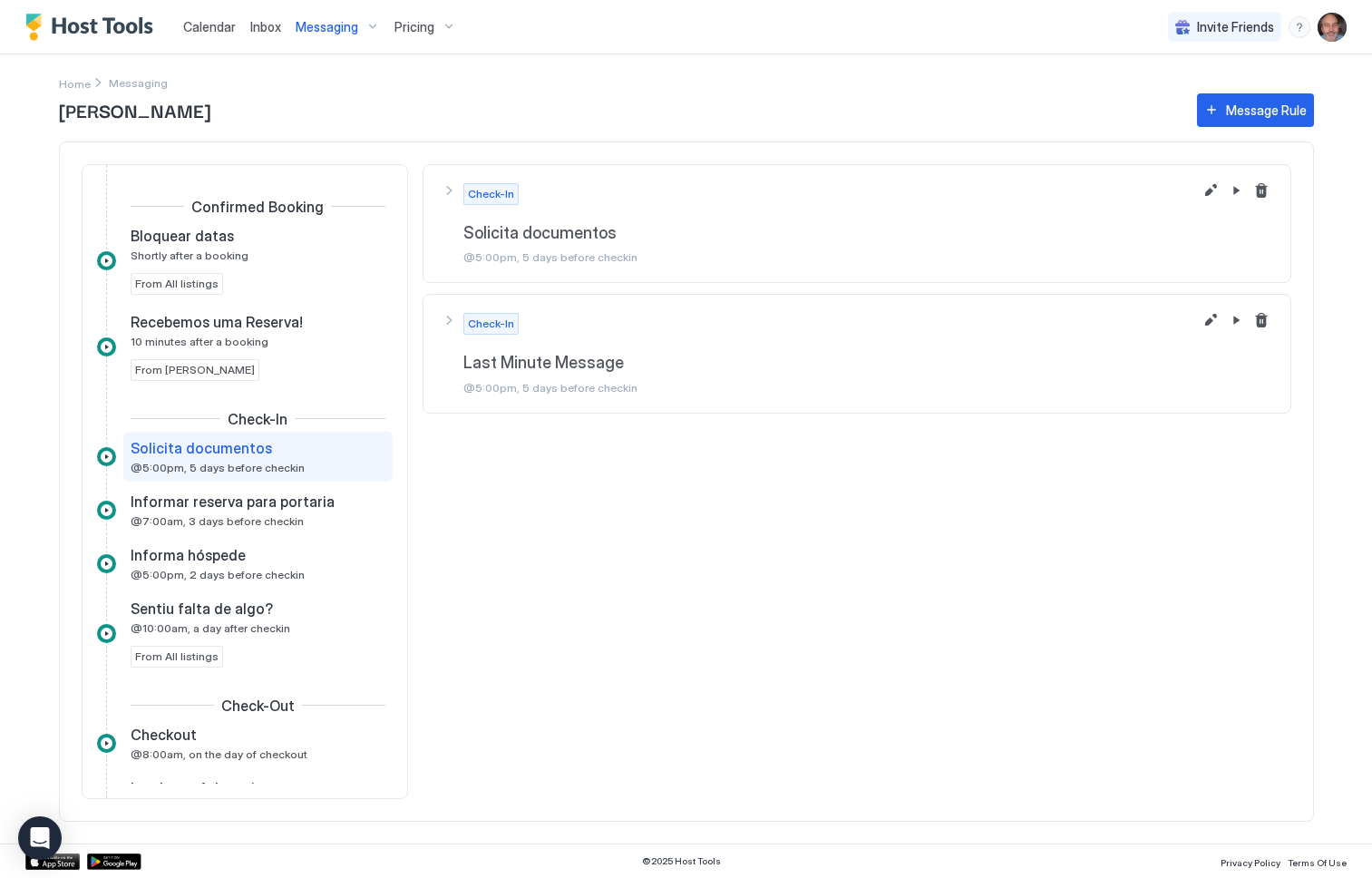
click at [504, 232] on span "Solicita documentos" at bounding box center [868, 234] width 809 height 21
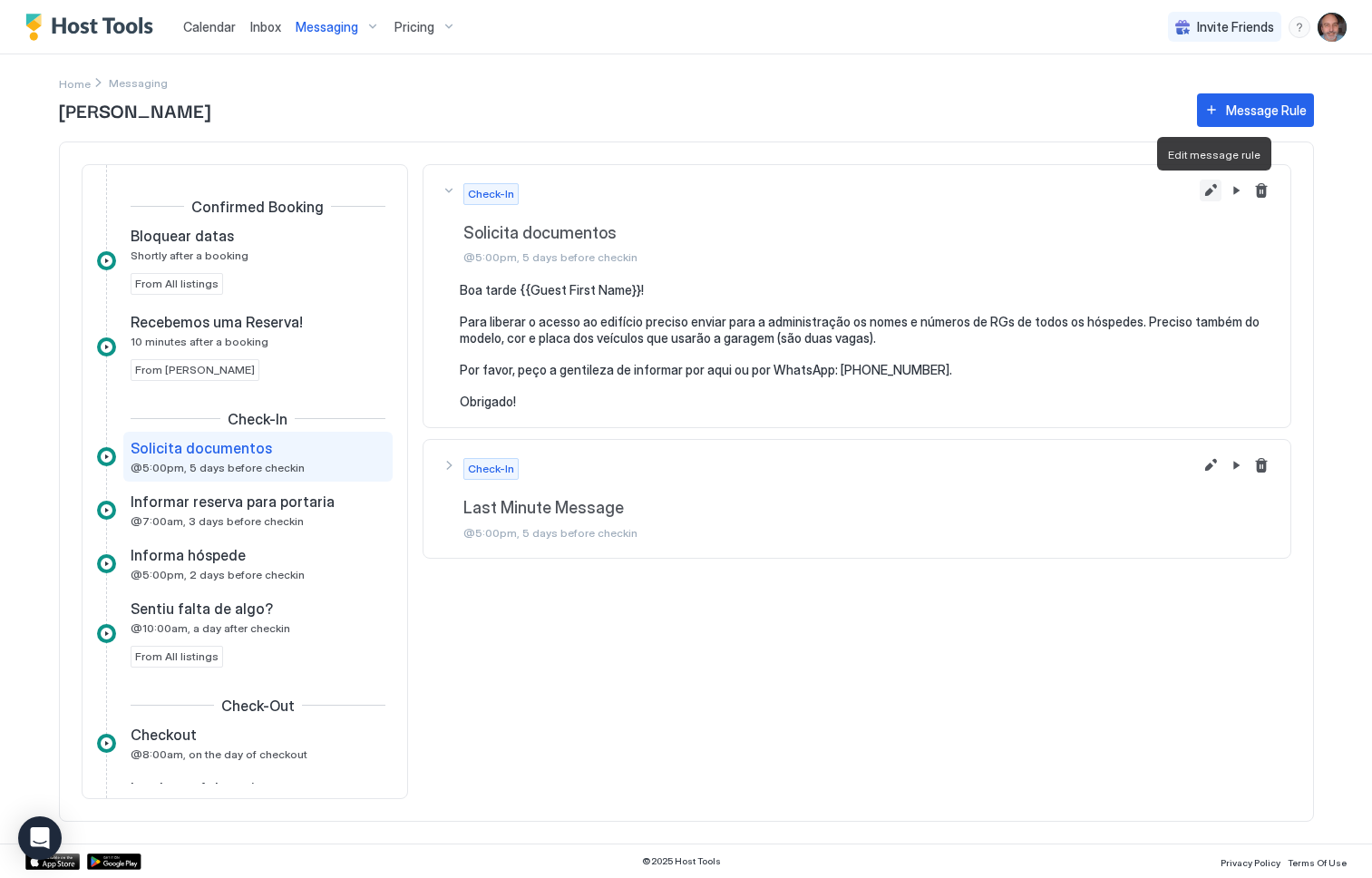
click at [1209, 193] on button "Edit message rule" at bounding box center [1210, 190] width 22 height 22
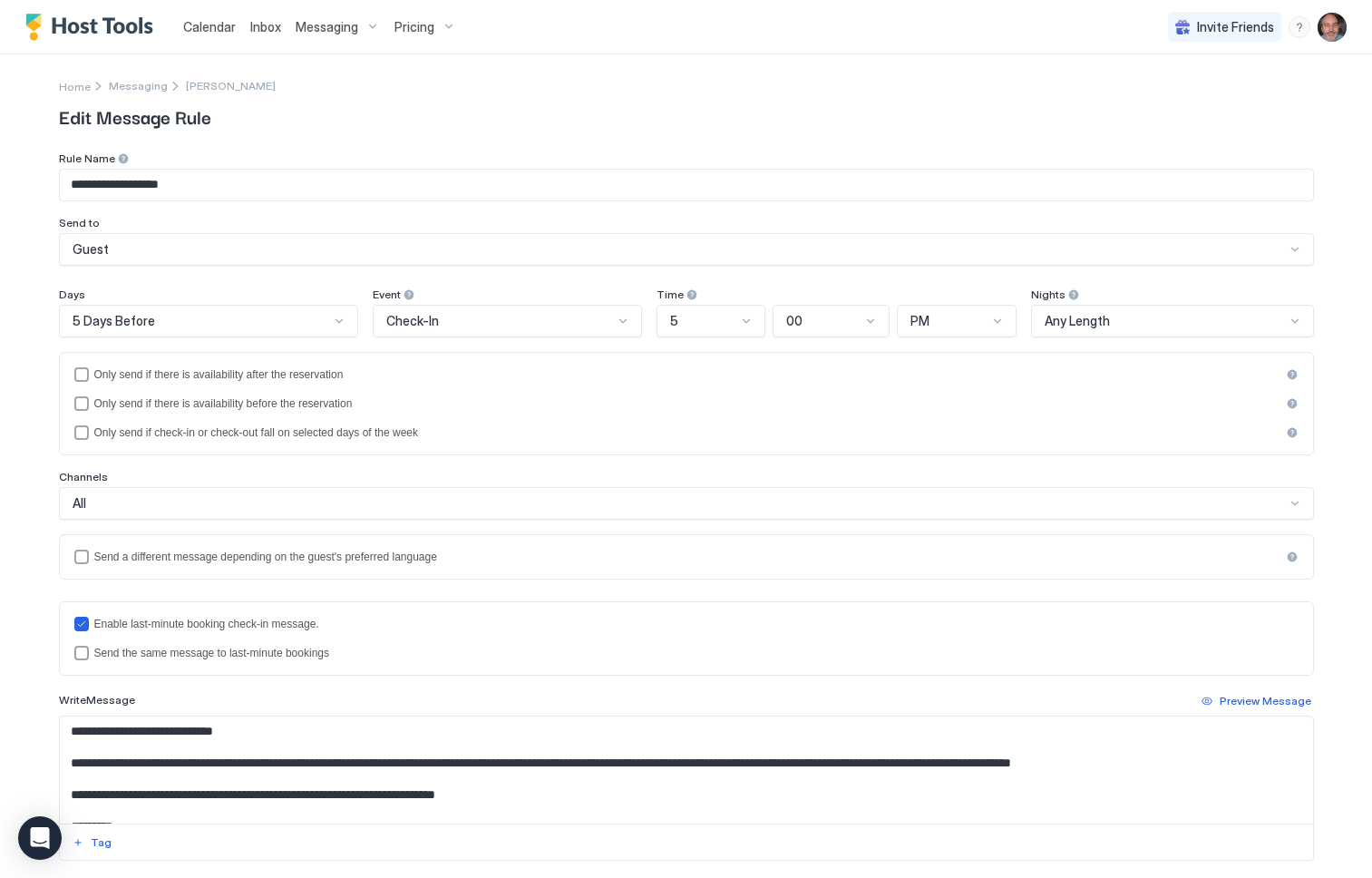
click at [133, 182] on input "**********" at bounding box center [686, 185] width 1253 height 31
click at [125, 89] on span "Messaging" at bounding box center [138, 86] width 59 height 13
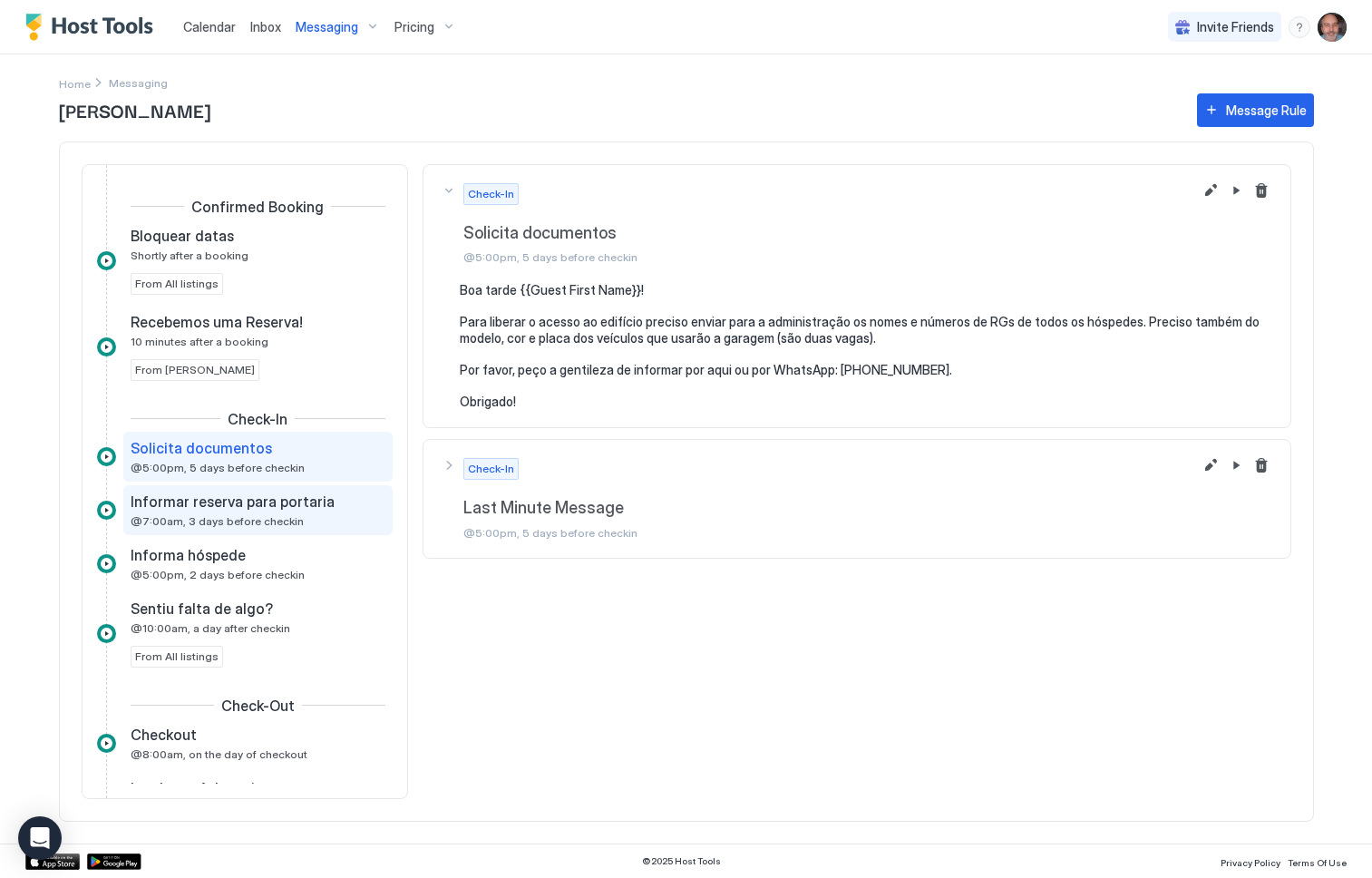
drag, startPoint x: 169, startPoint y: 521, endPoint x: 168, endPoint y: 511, distance: 10.0
click at [169, 520] on span "@7:00am, 3 days before checkin" at bounding box center [218, 521] width 174 height 13
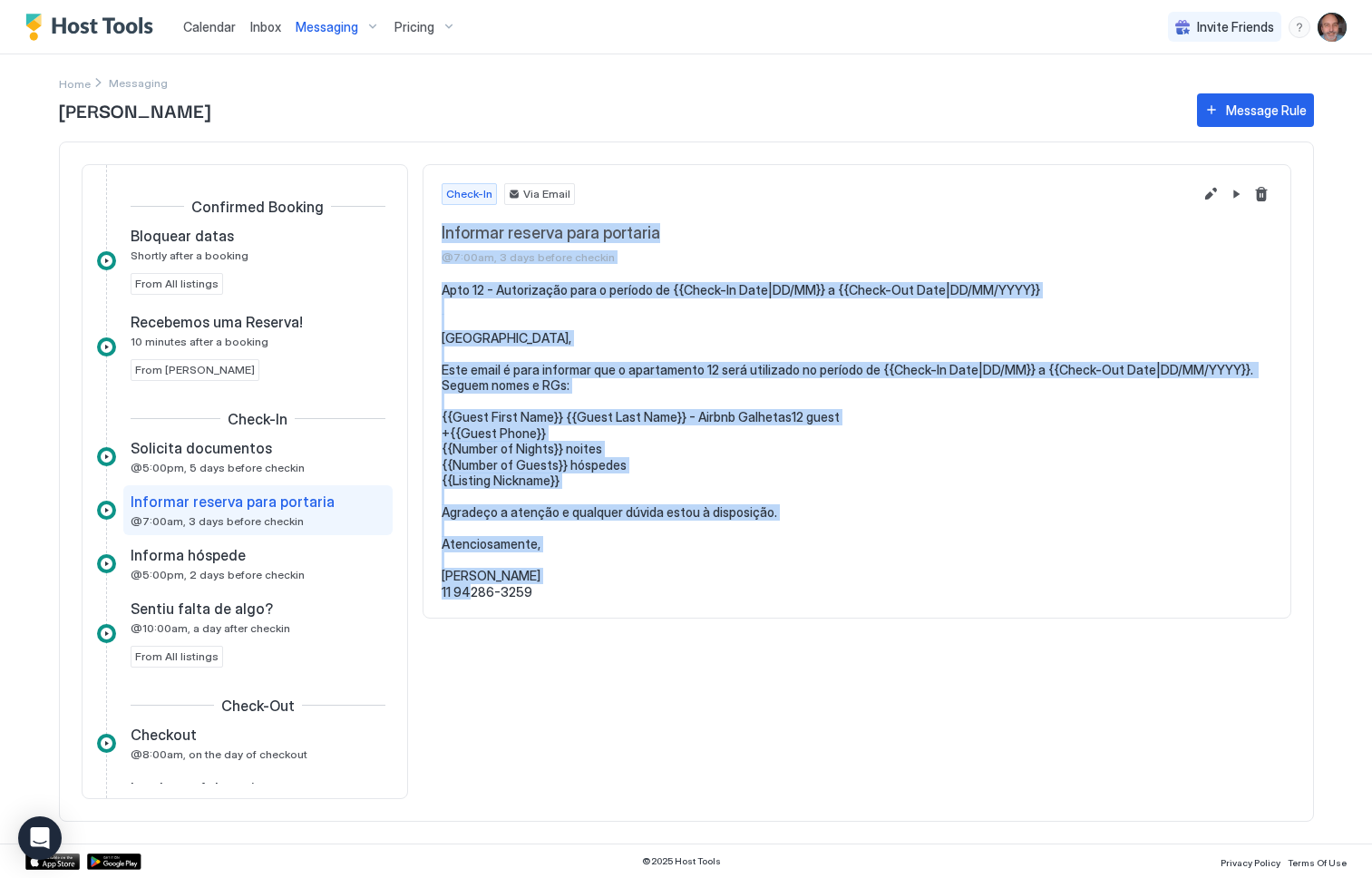
drag, startPoint x: 443, startPoint y: 228, endPoint x: 676, endPoint y: 598, distance: 437.3
click at [676, 598] on div "Check-In Via Email Informar reserva para portaria @7:00am, 3 days before checki…" at bounding box center [857, 391] width 868 height 455
copy div "Informar reserva para portaria @7:00am, 3 days before checkin Apto 12 - Autoriz…"
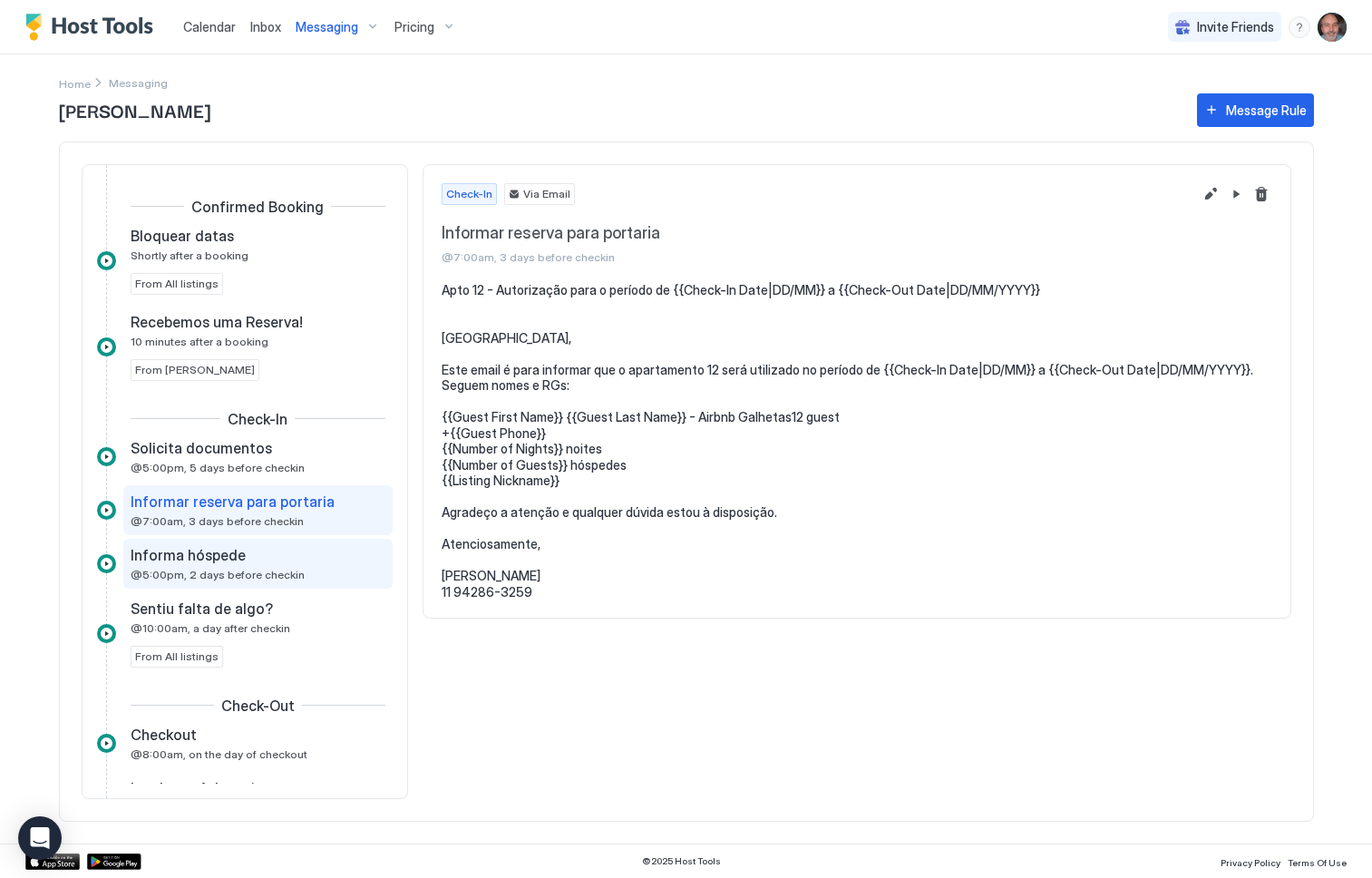
click at [160, 568] on span "@5:00pm, 2 days before checkin" at bounding box center [218, 575] width 174 height 13
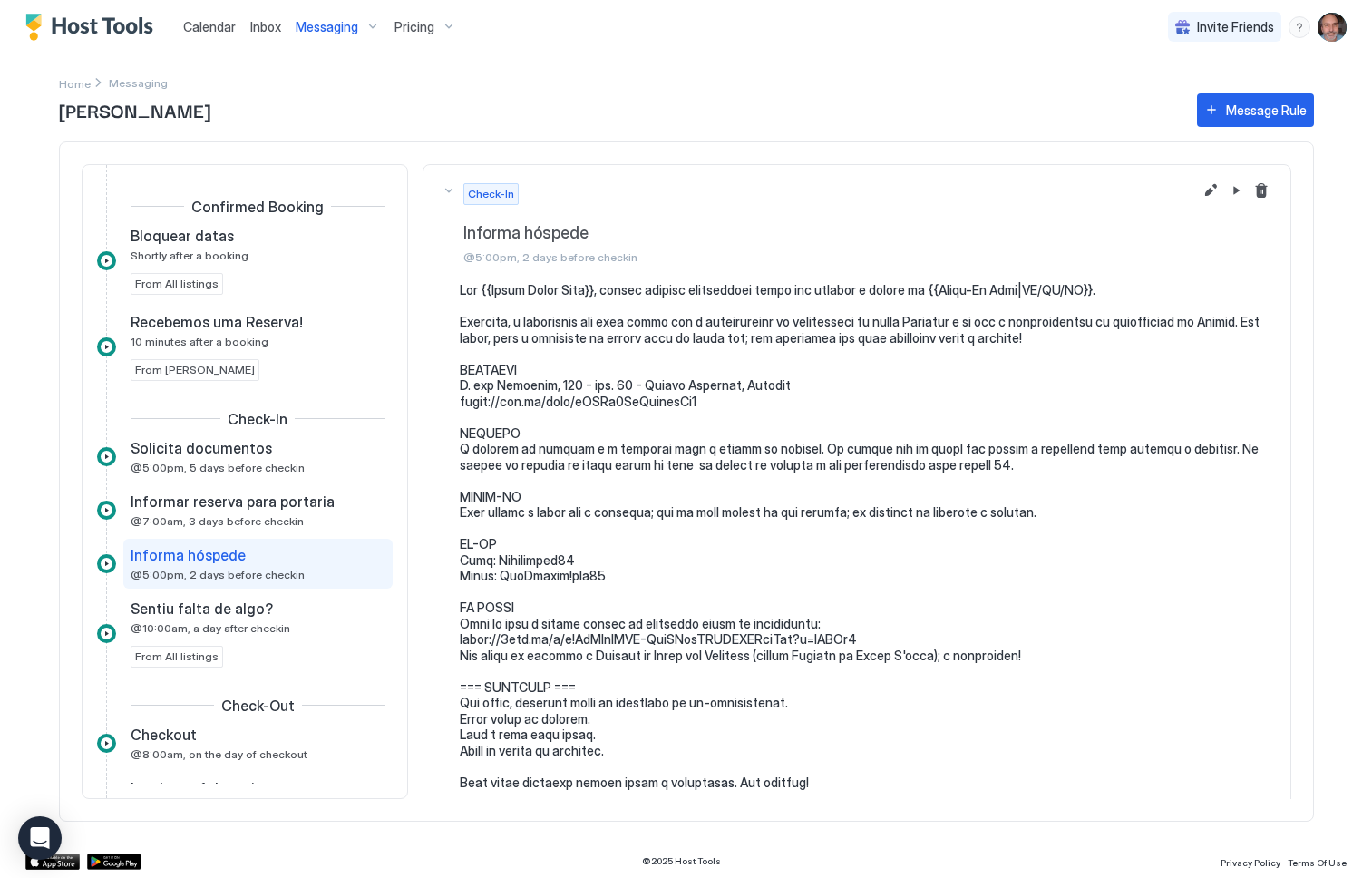
drag, startPoint x: 463, startPoint y: 232, endPoint x: 554, endPoint y: 400, distance: 191.1
click at [554, 382] on div "Check-In Informa hóspede @5:00pm, 2 days before checkin" at bounding box center [857, 487] width 868 height 646
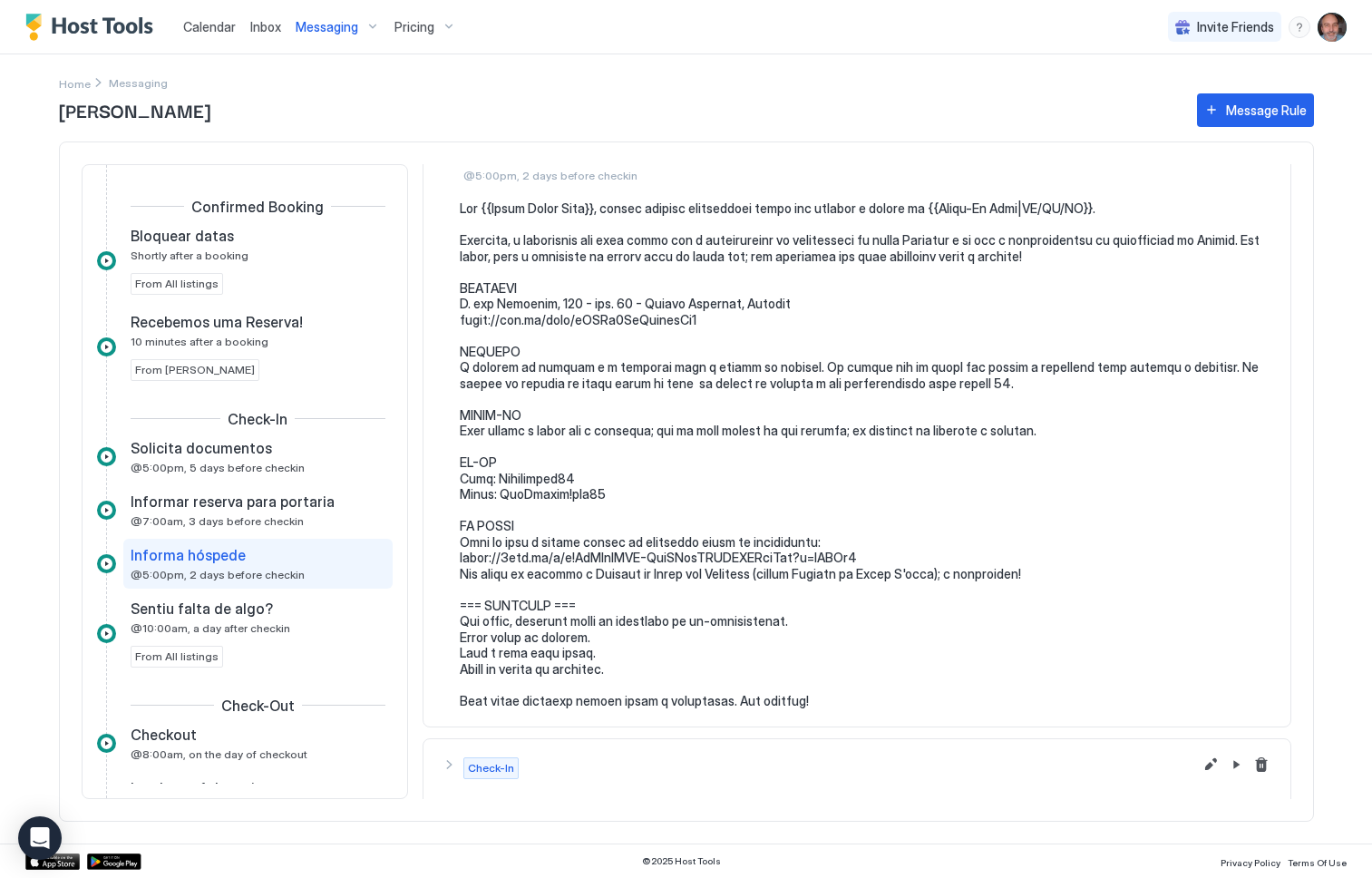
scroll to position [140, 0]
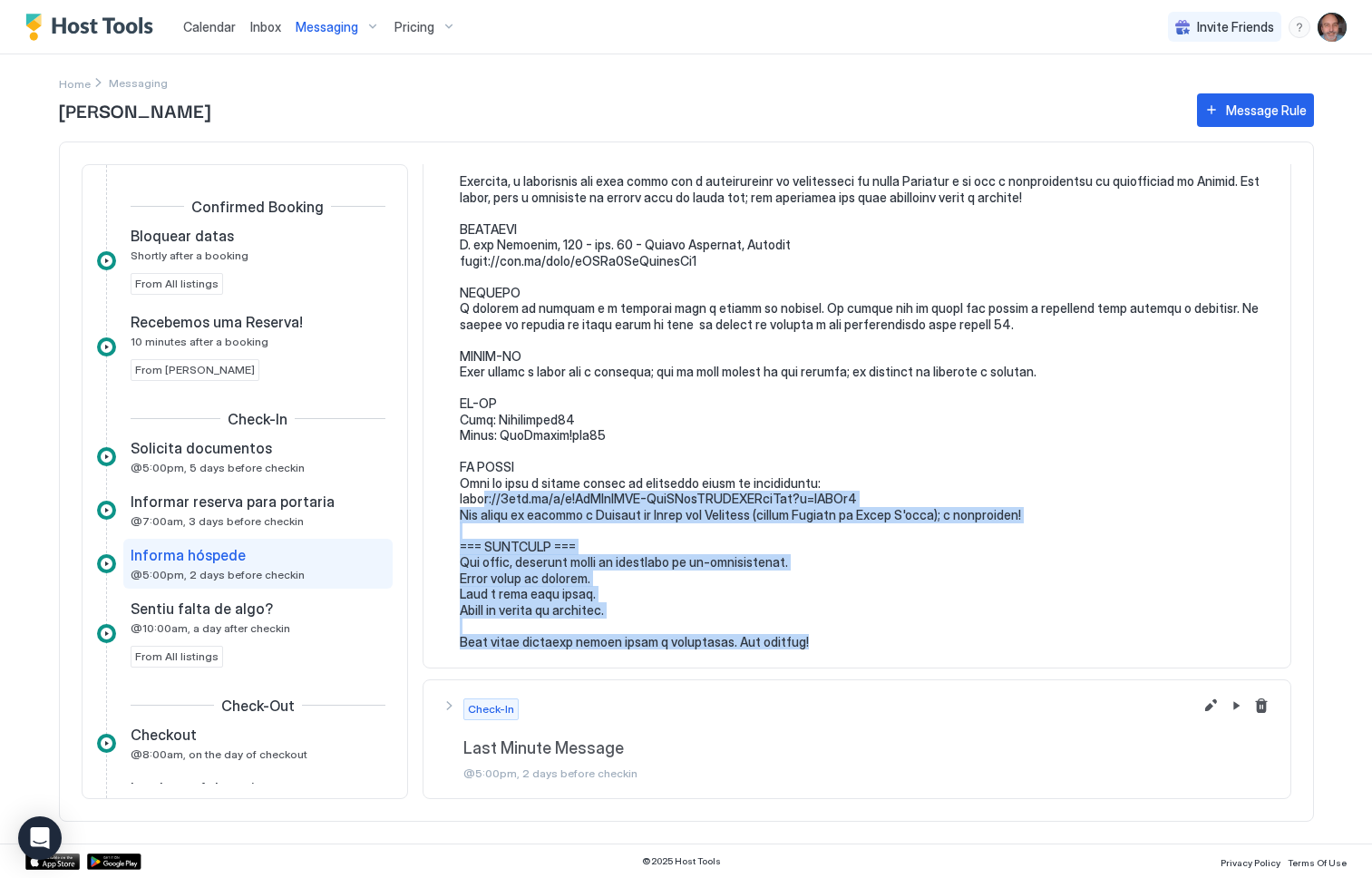
drag, startPoint x: 813, startPoint y: 638, endPoint x: 481, endPoint y: 503, distance: 358.4
click at [481, 503] on pre at bounding box center [866, 395] width 813 height 508
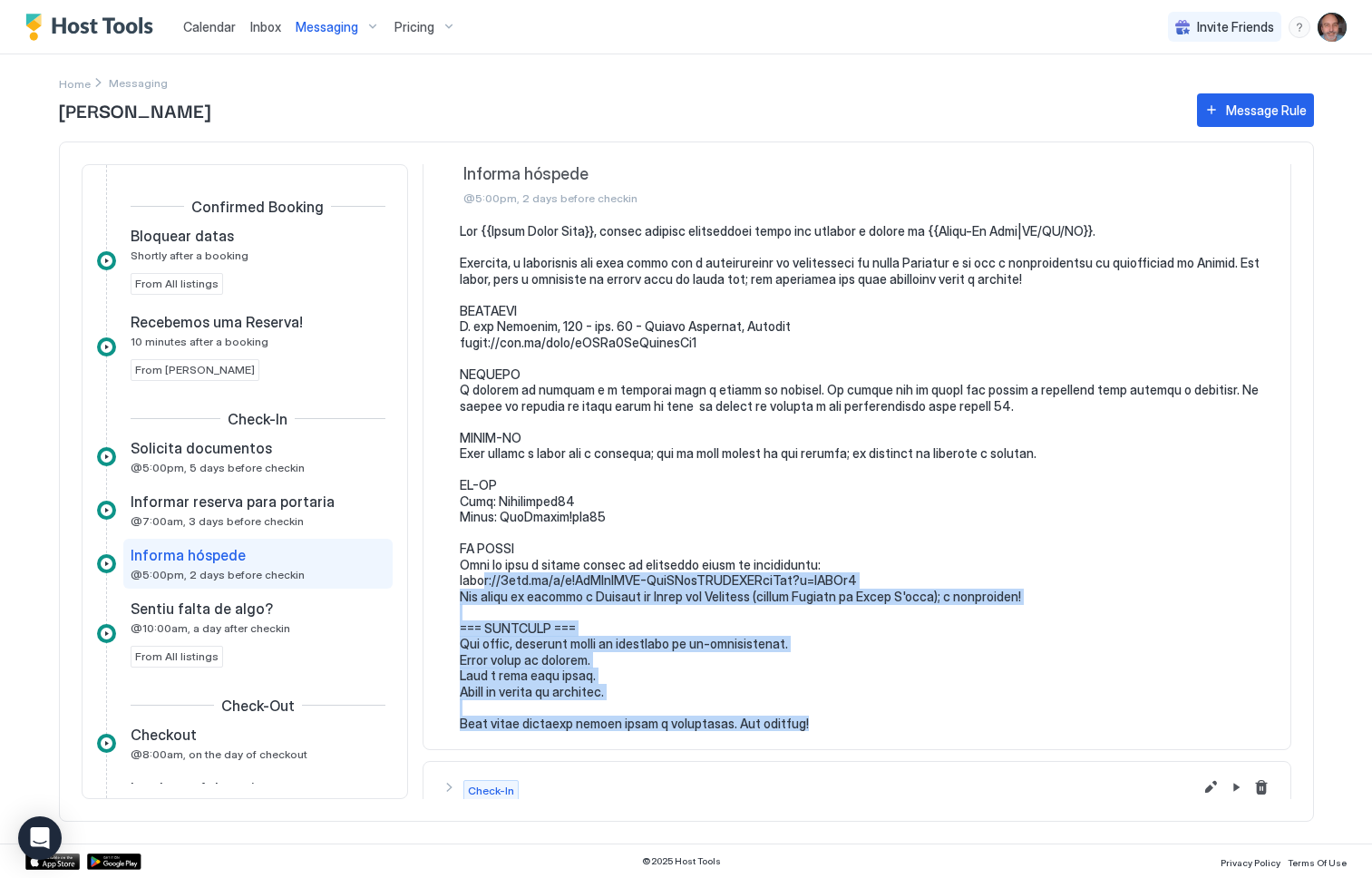
scroll to position [0, 0]
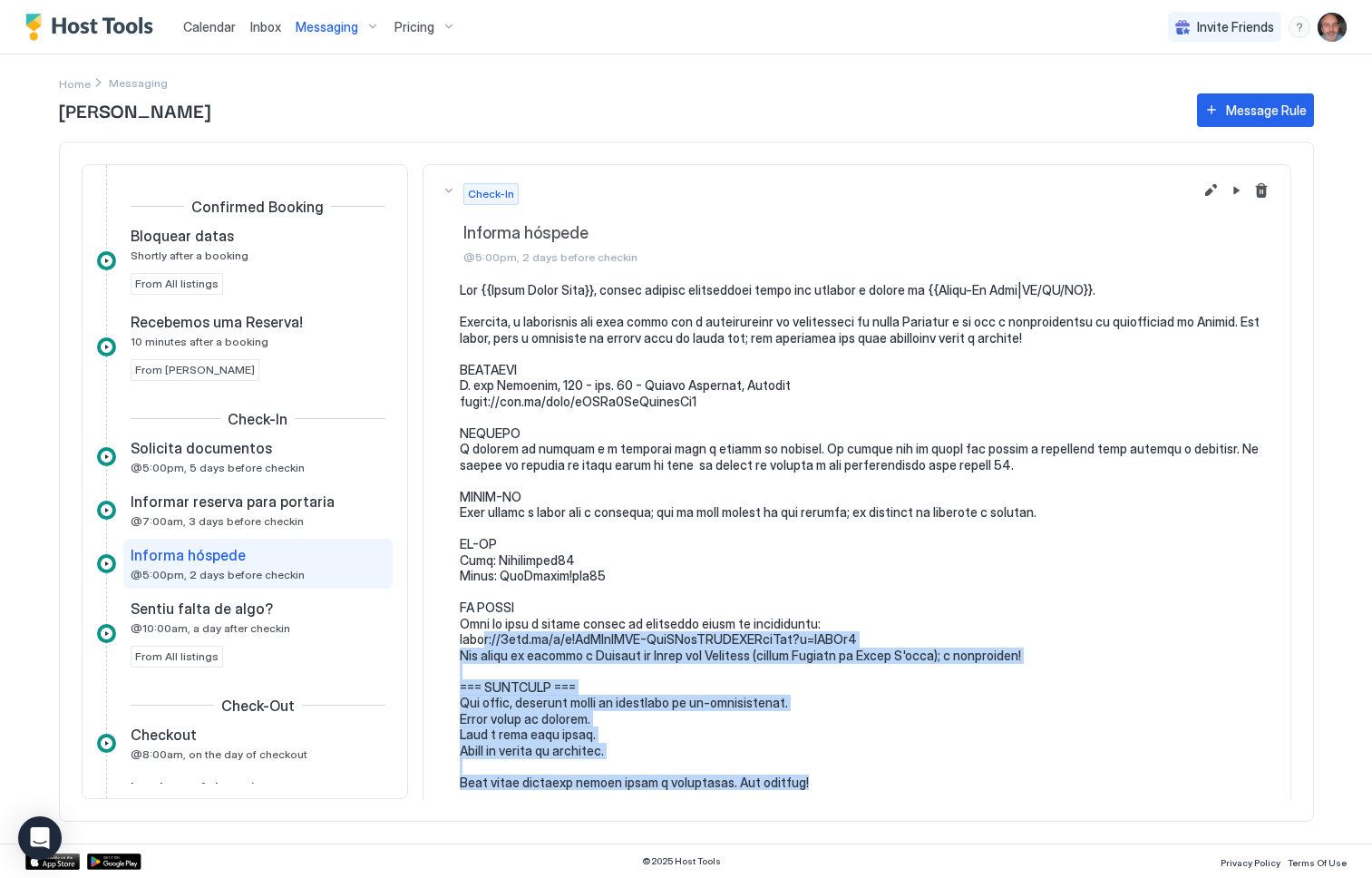
click at [462, 217] on div "Check-In Informa hóspede @5:00pm, 2 days before checkin" at bounding box center [857, 224] width 831 height 82
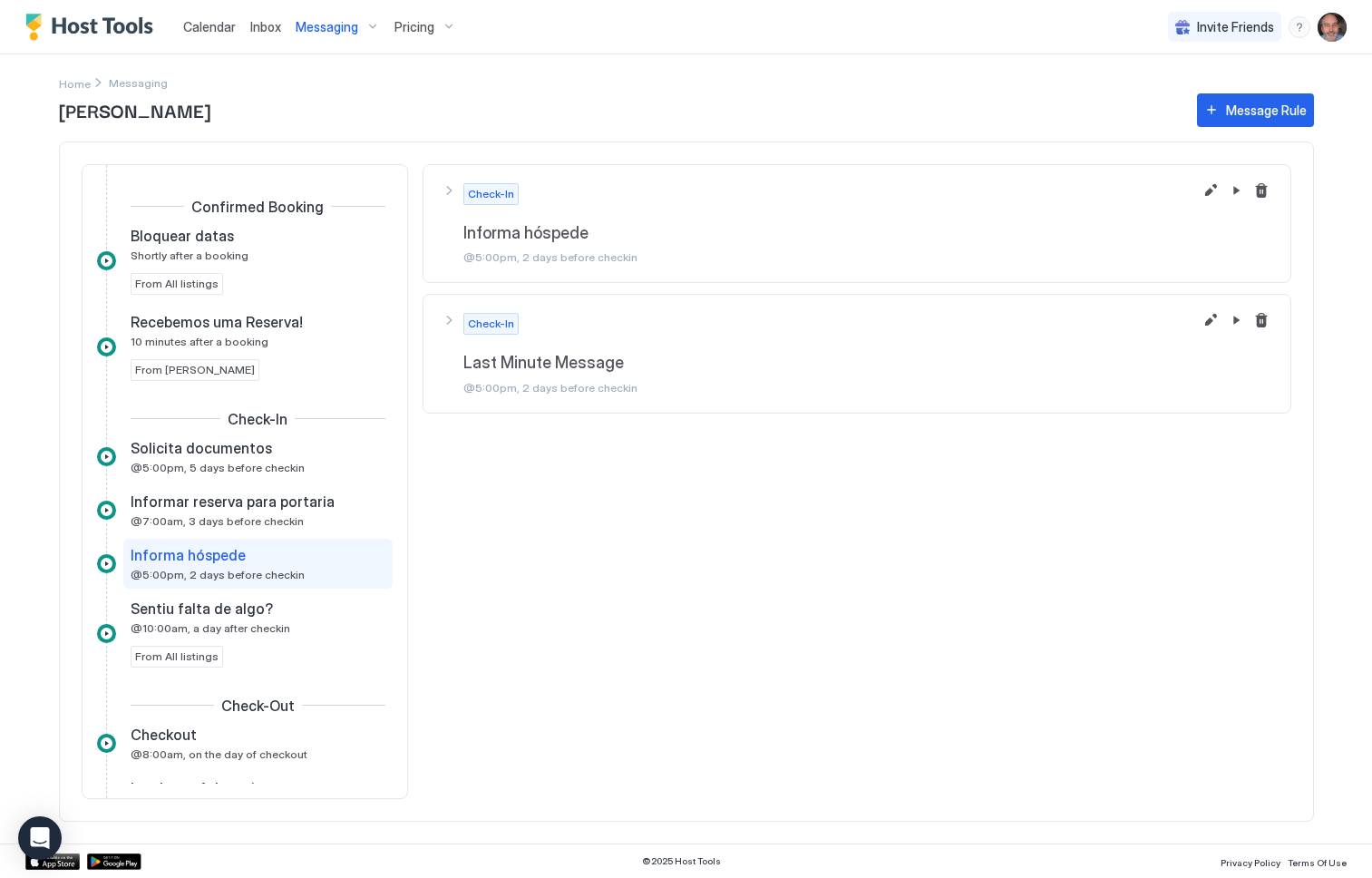
click at [519, 241] on span "Informa hóspede" at bounding box center [868, 234] width 809 height 21
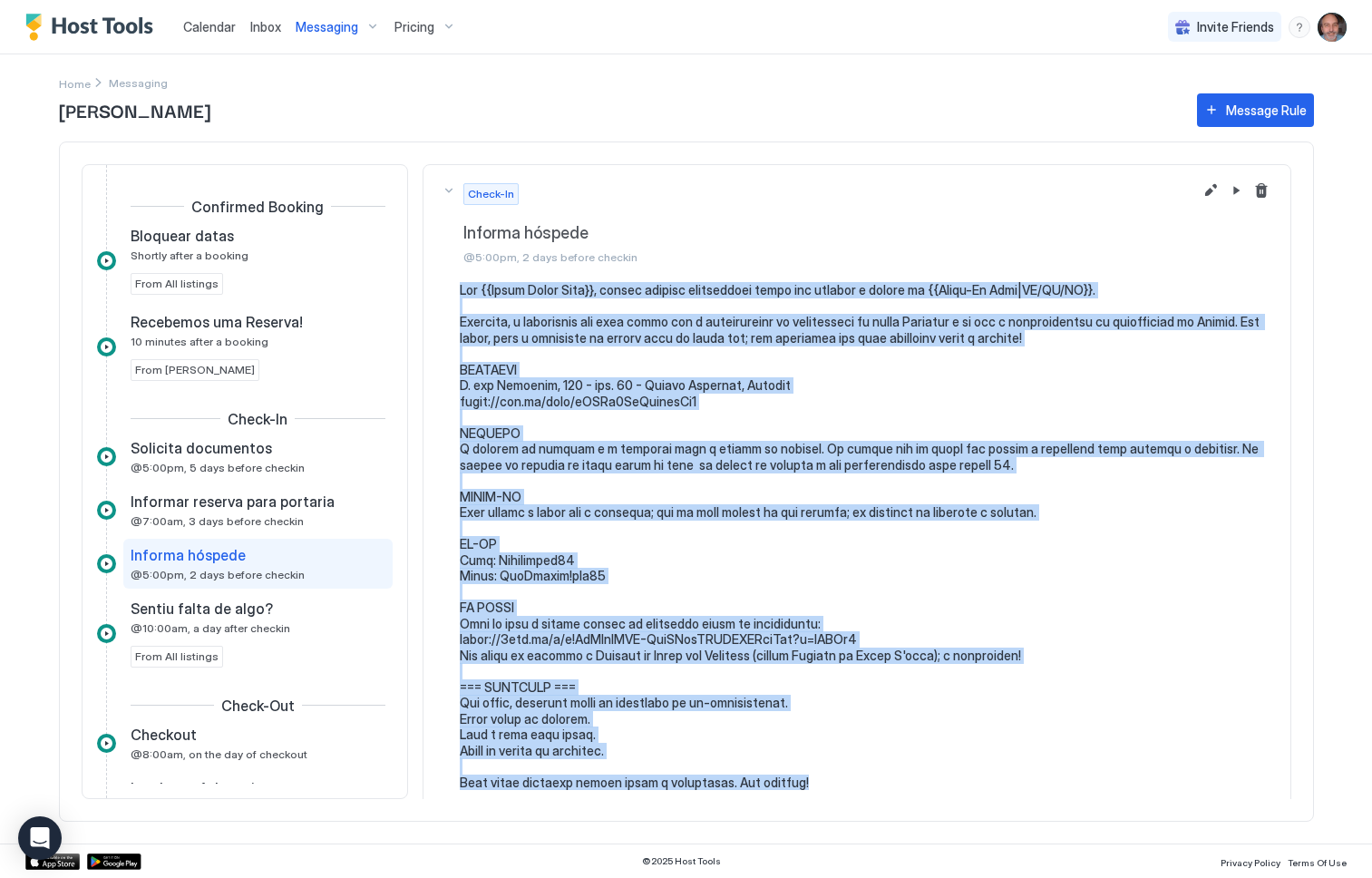
scroll to position [140, 0]
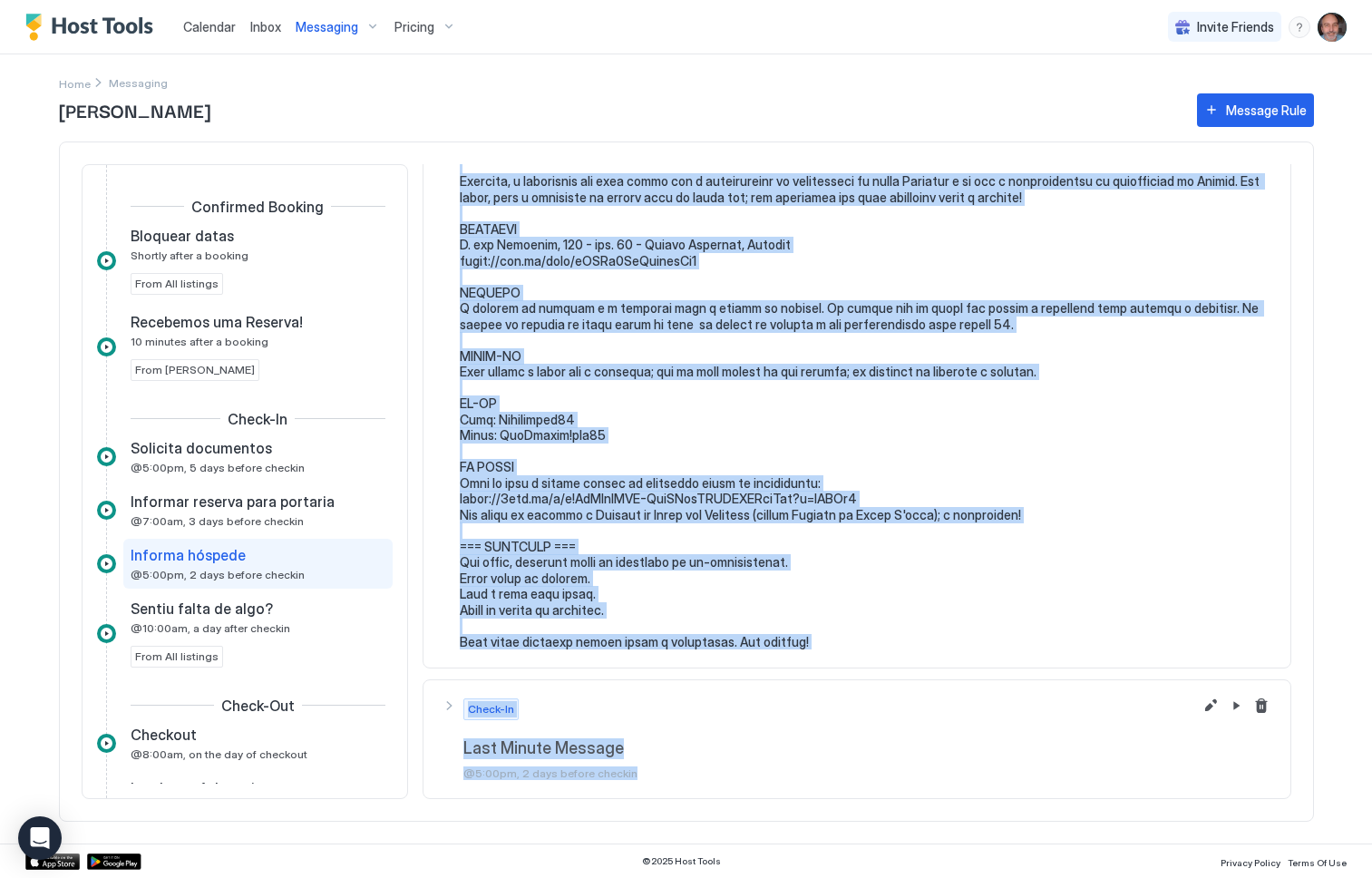
drag, startPoint x: 458, startPoint y: 285, endPoint x: 865, endPoint y: 798, distance: 654.8
click at [865, 658] on div "Check-In Informa hóspede @5:00pm, 2 days before checkin Check-In Last Minute Me…" at bounding box center [857, 341] width 868 height 635
click at [820, 635] on pre at bounding box center [866, 395] width 813 height 508
copy pre "Olá {{Guest First Name}}, seguem algumas informações sobre sua estadia a partir…"
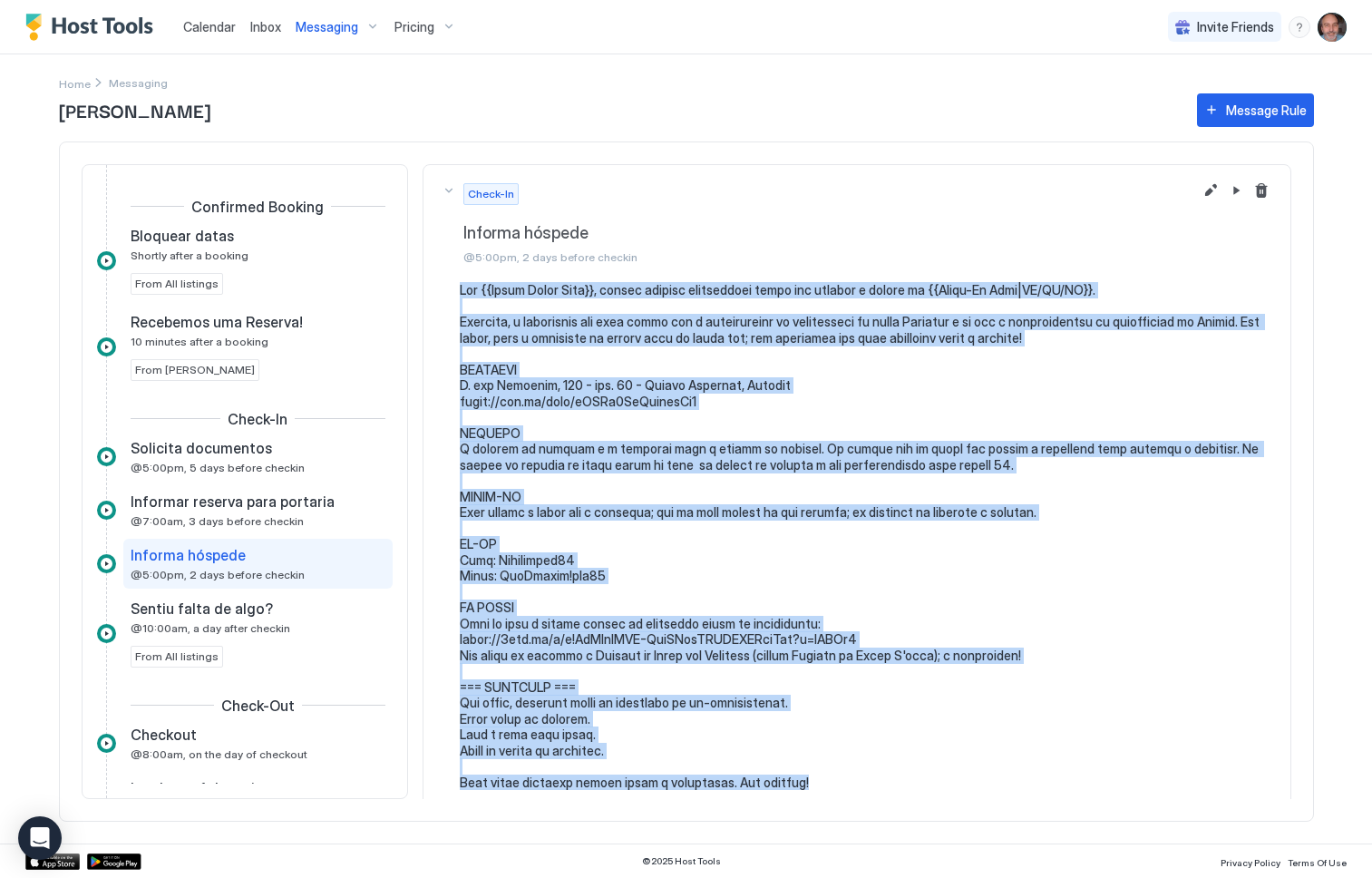
drag, startPoint x: 598, startPoint y: 238, endPoint x: 580, endPoint y: 317, distance: 81.0
click at [576, 314] on div "Check-In Informa hóspede @5:00pm, 2 days before checkin" at bounding box center [857, 487] width 868 height 646
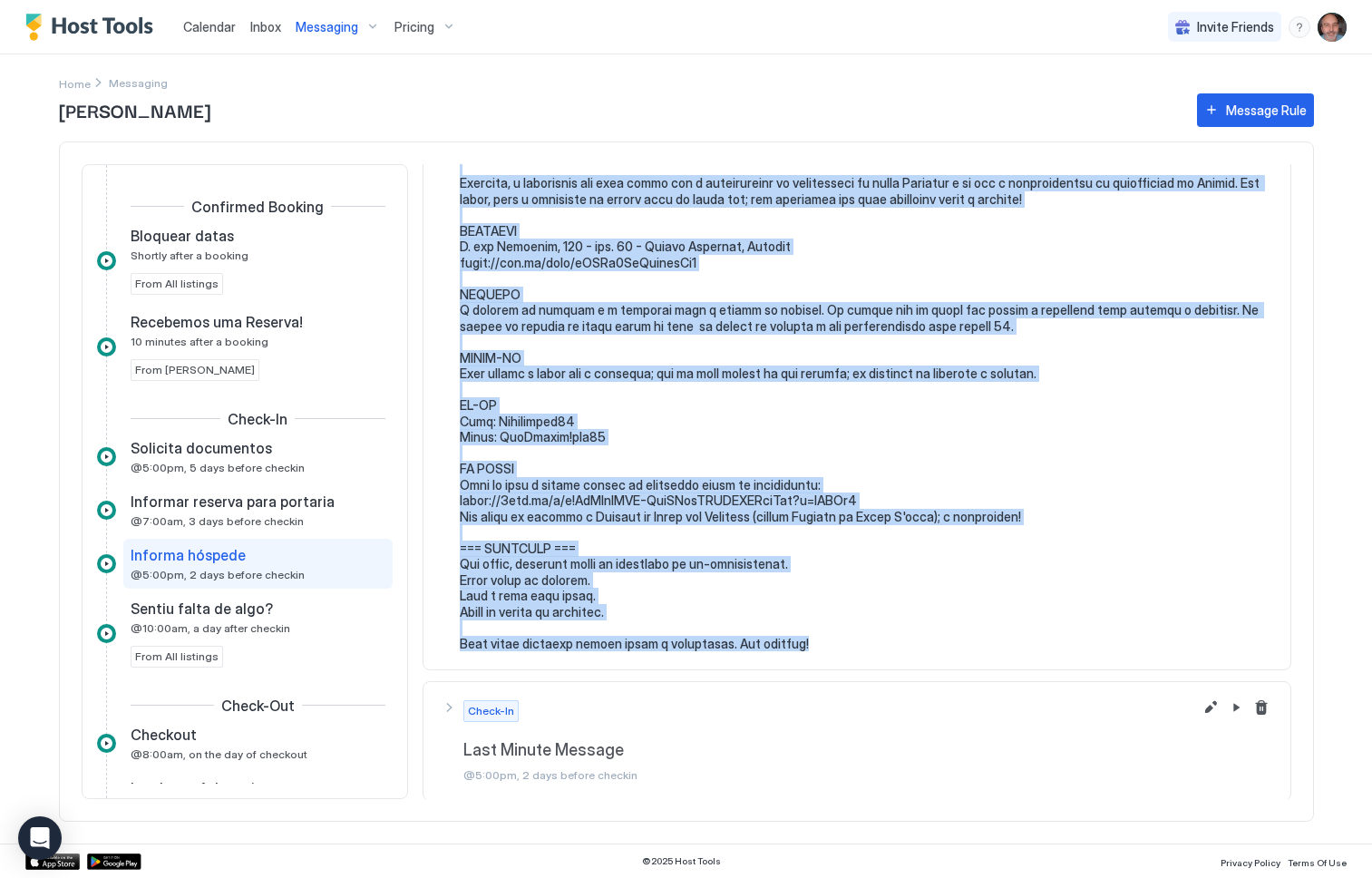
scroll to position [140, 0]
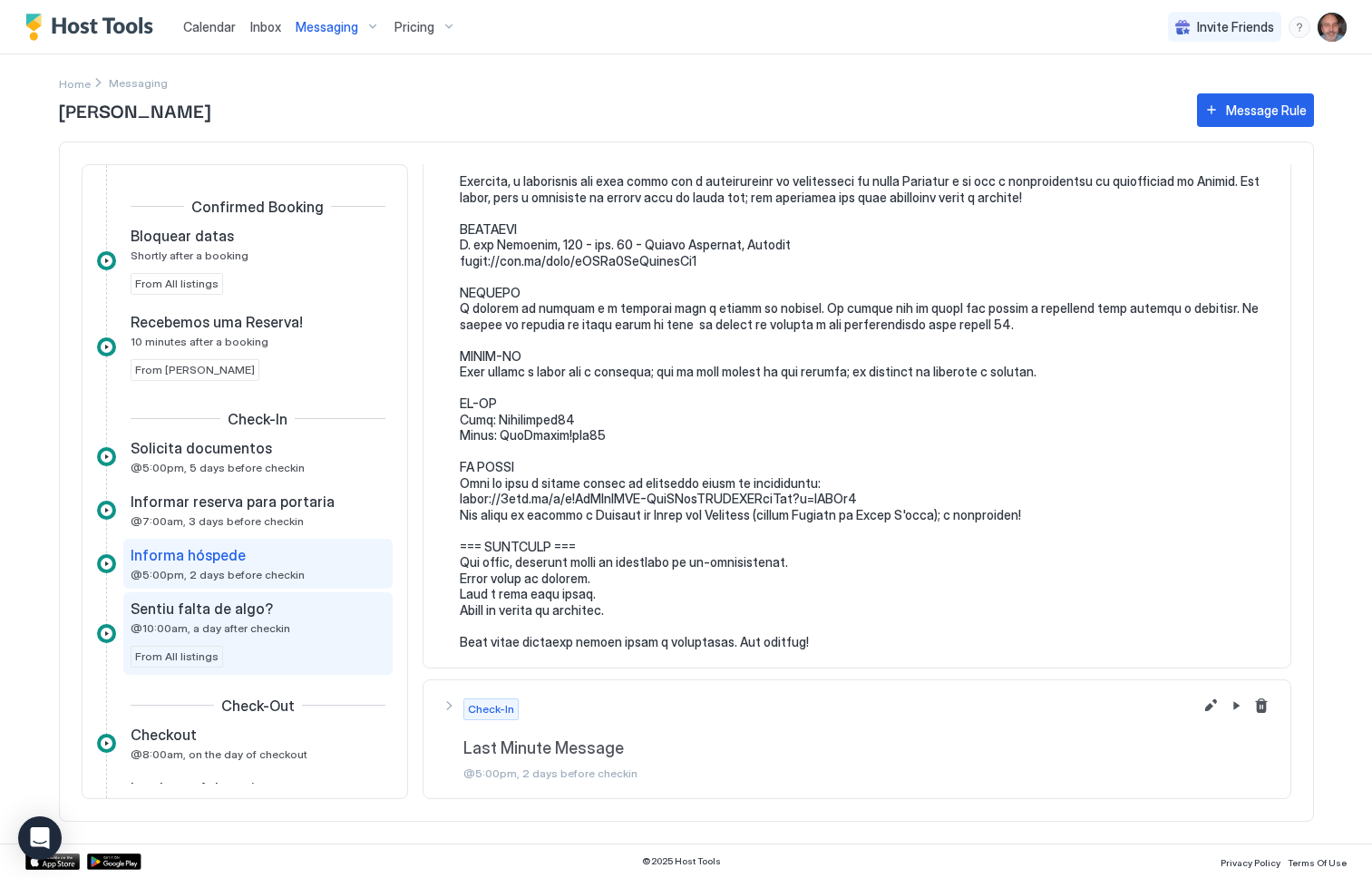
click at [209, 610] on span "Sentiu falta de algo?" at bounding box center [201, 608] width 142 height 18
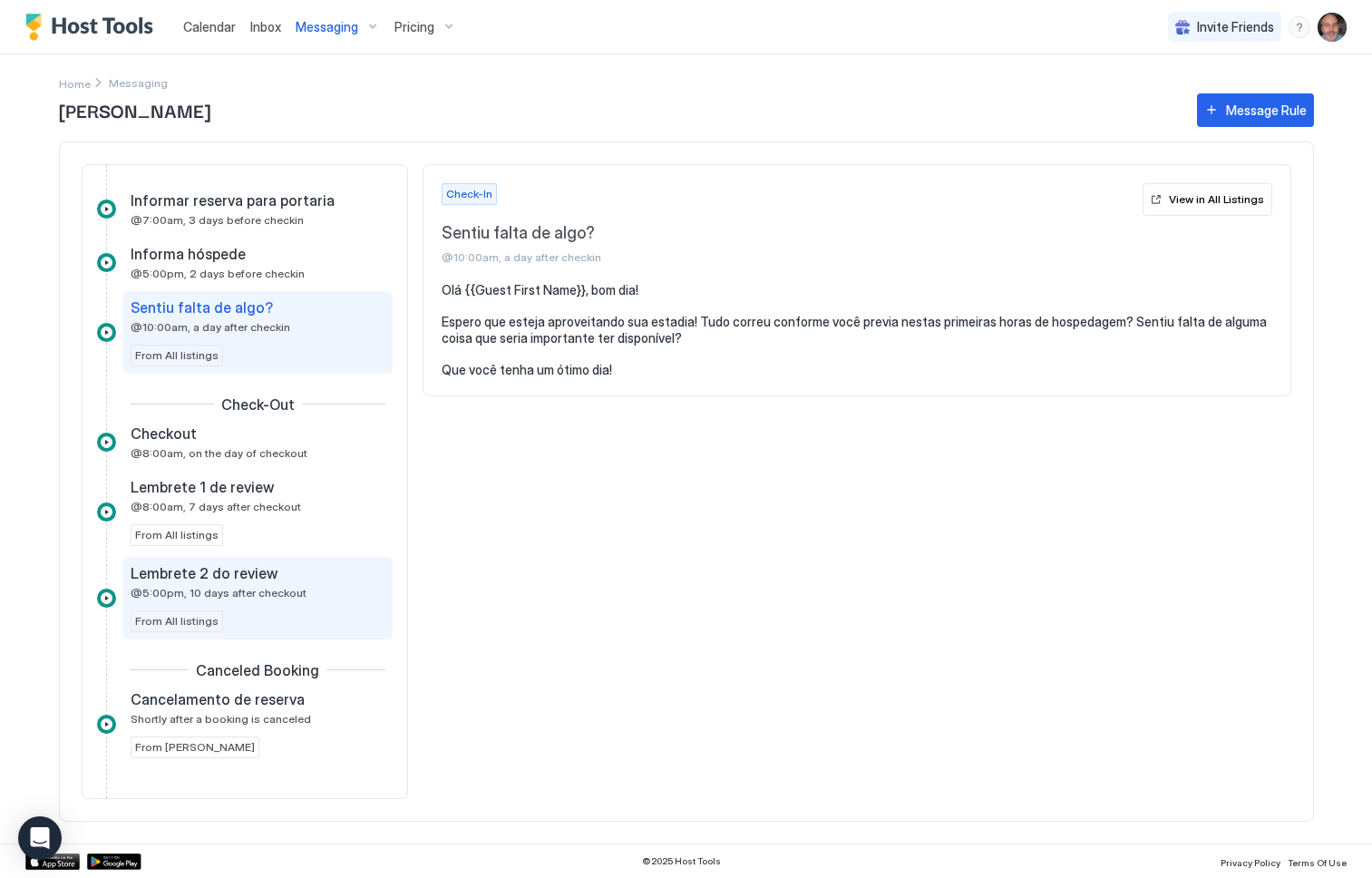
scroll to position [304, 0]
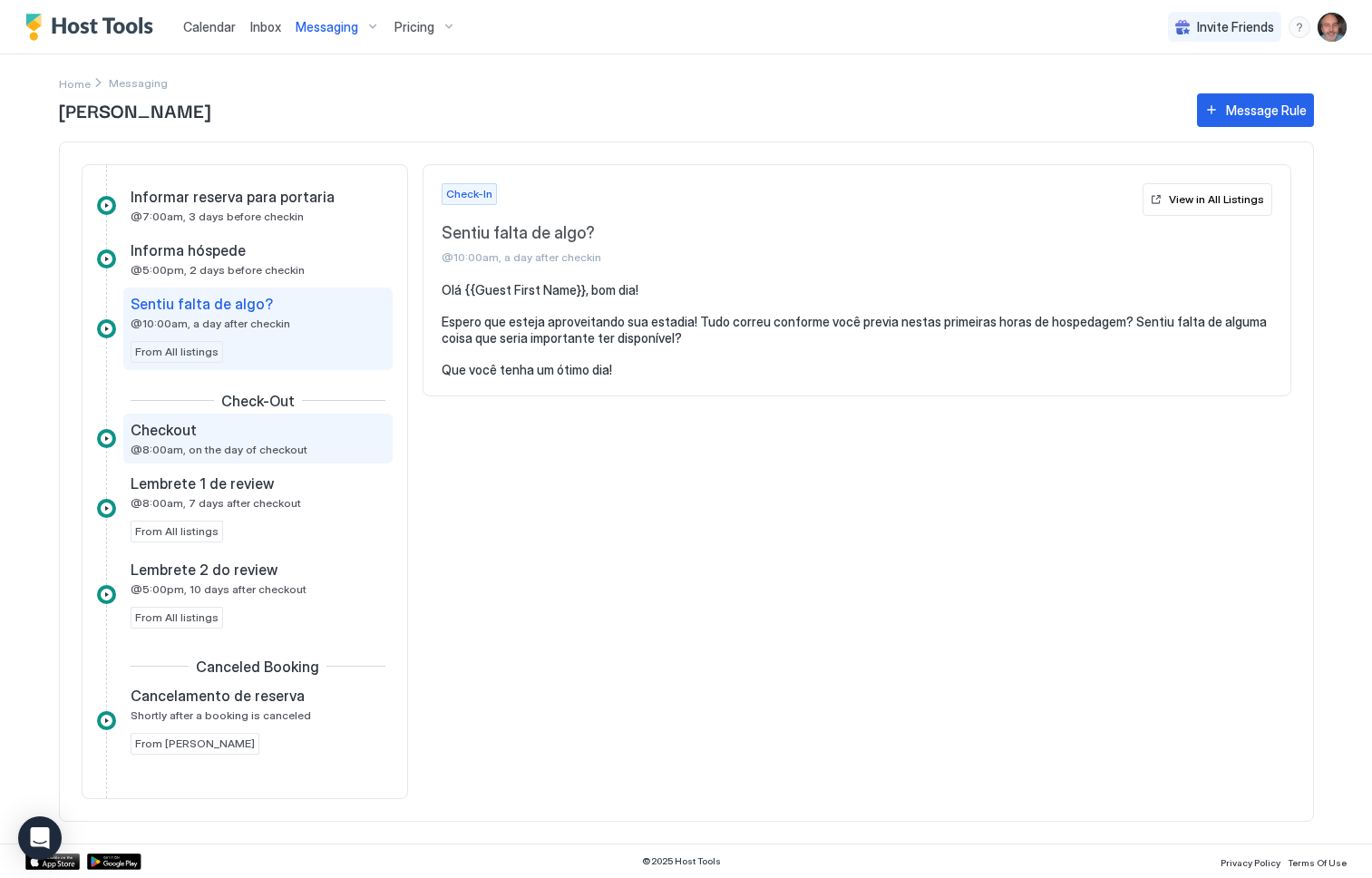
click at [147, 443] on span "@8:00am, on the day of checkout" at bounding box center [218, 449] width 177 height 13
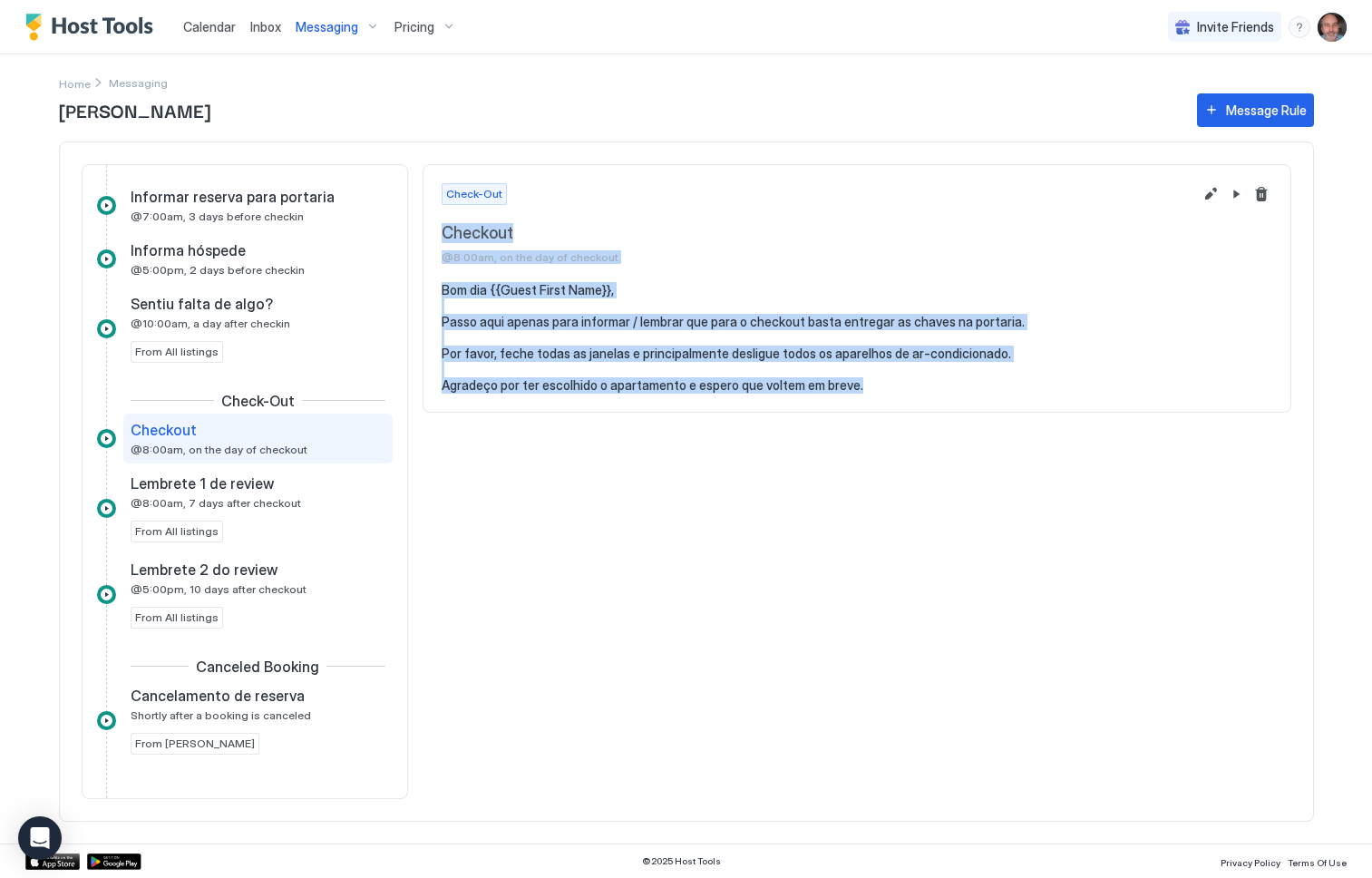
drag, startPoint x: 441, startPoint y: 231, endPoint x: 890, endPoint y: 396, distance: 478.4
click at [890, 396] on div "Check-Out Checkout @8:00am, on the day of checkout Bom dia {{Guest First Name}}…" at bounding box center [857, 288] width 868 height 249
copy div "Checkout @8:00am, on the day of checkout Bom dia {{Guest First Name}}, Passo aq…"
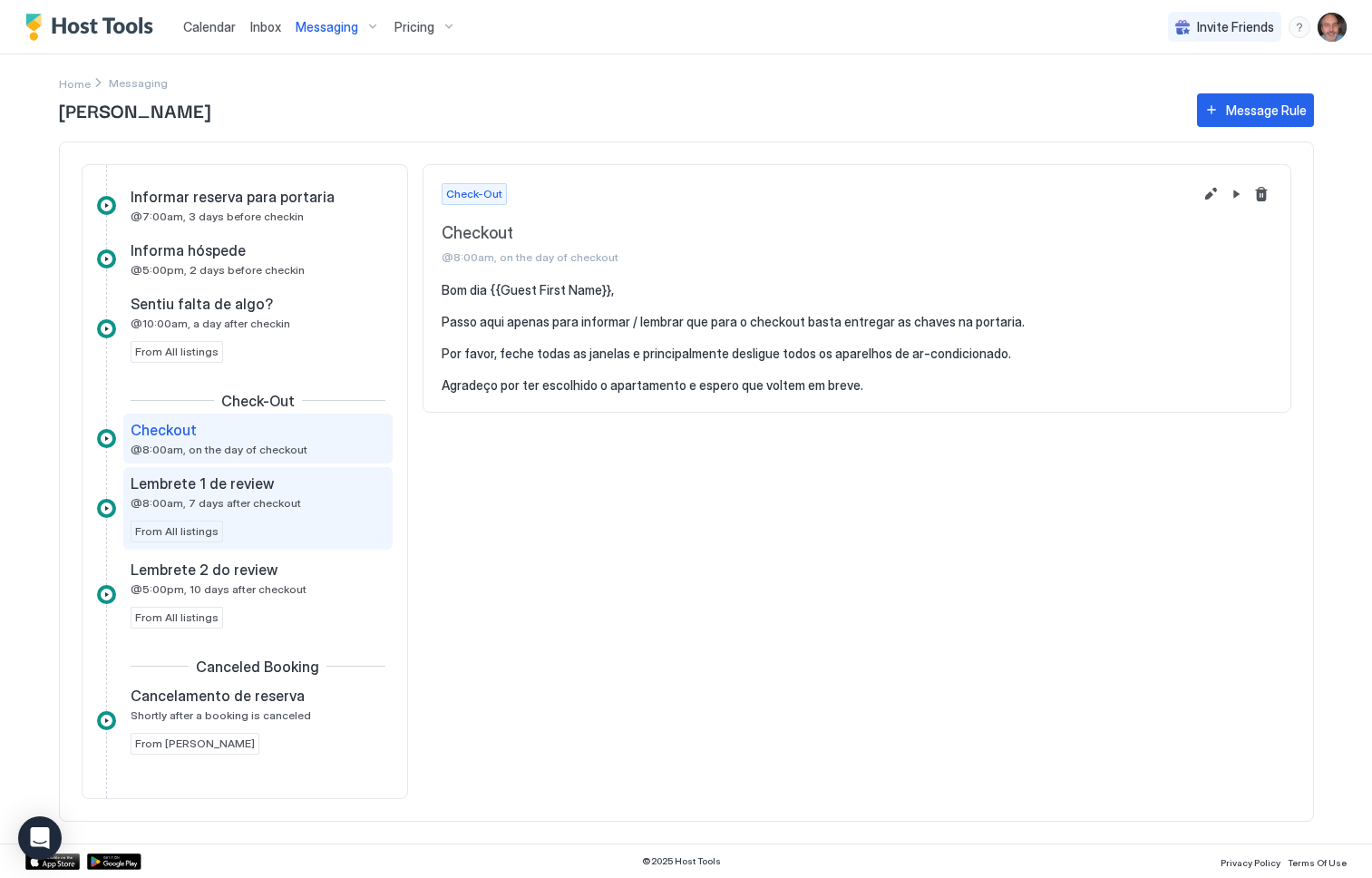
click at [204, 486] on span "Lembrete 1 de review" at bounding box center [202, 483] width 143 height 18
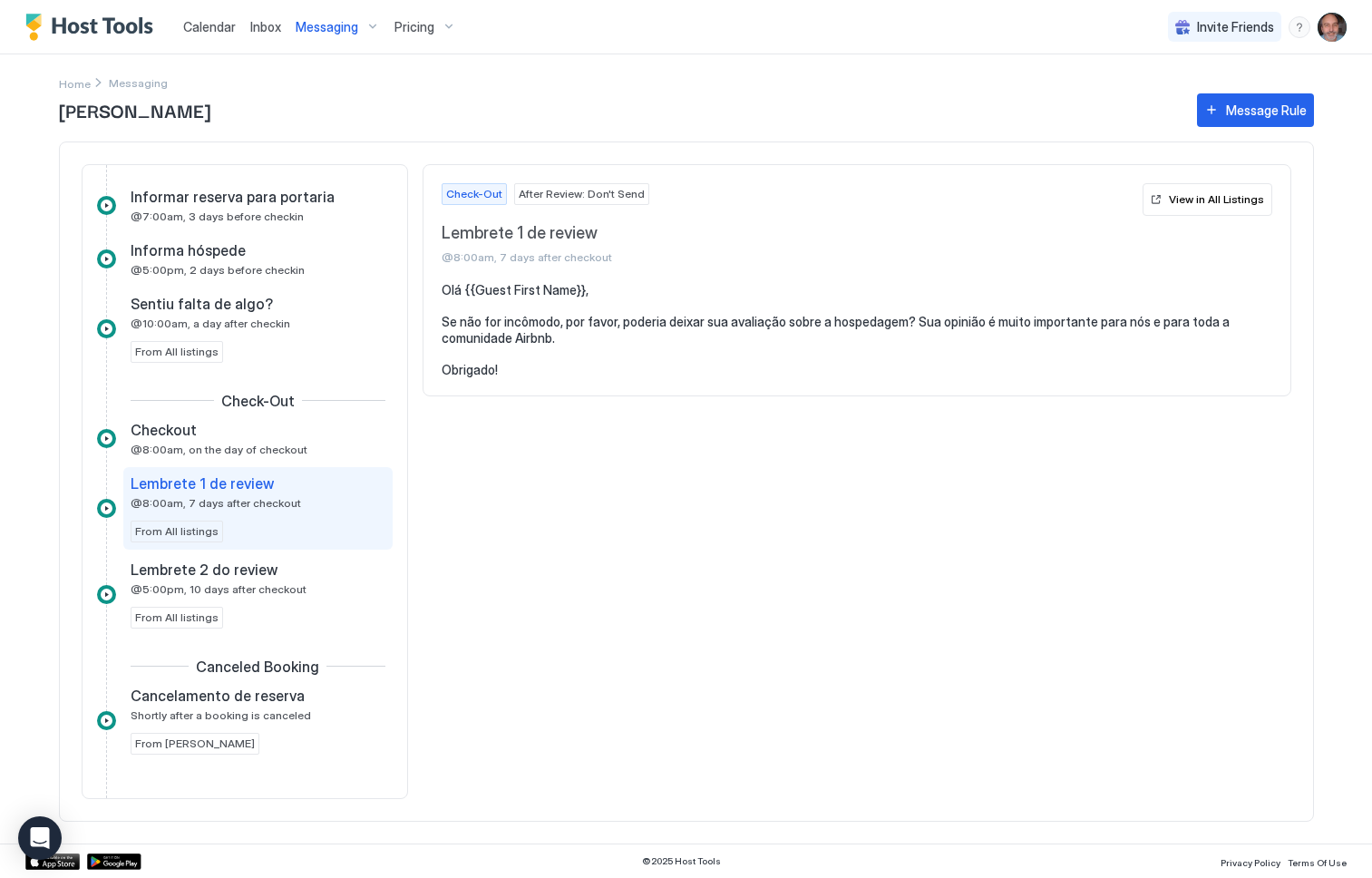
click at [236, 550] on div "Lembrete 1 de review @8:00am, 7 days after checkout From All listings" at bounding box center [245, 510] width 296 height 86
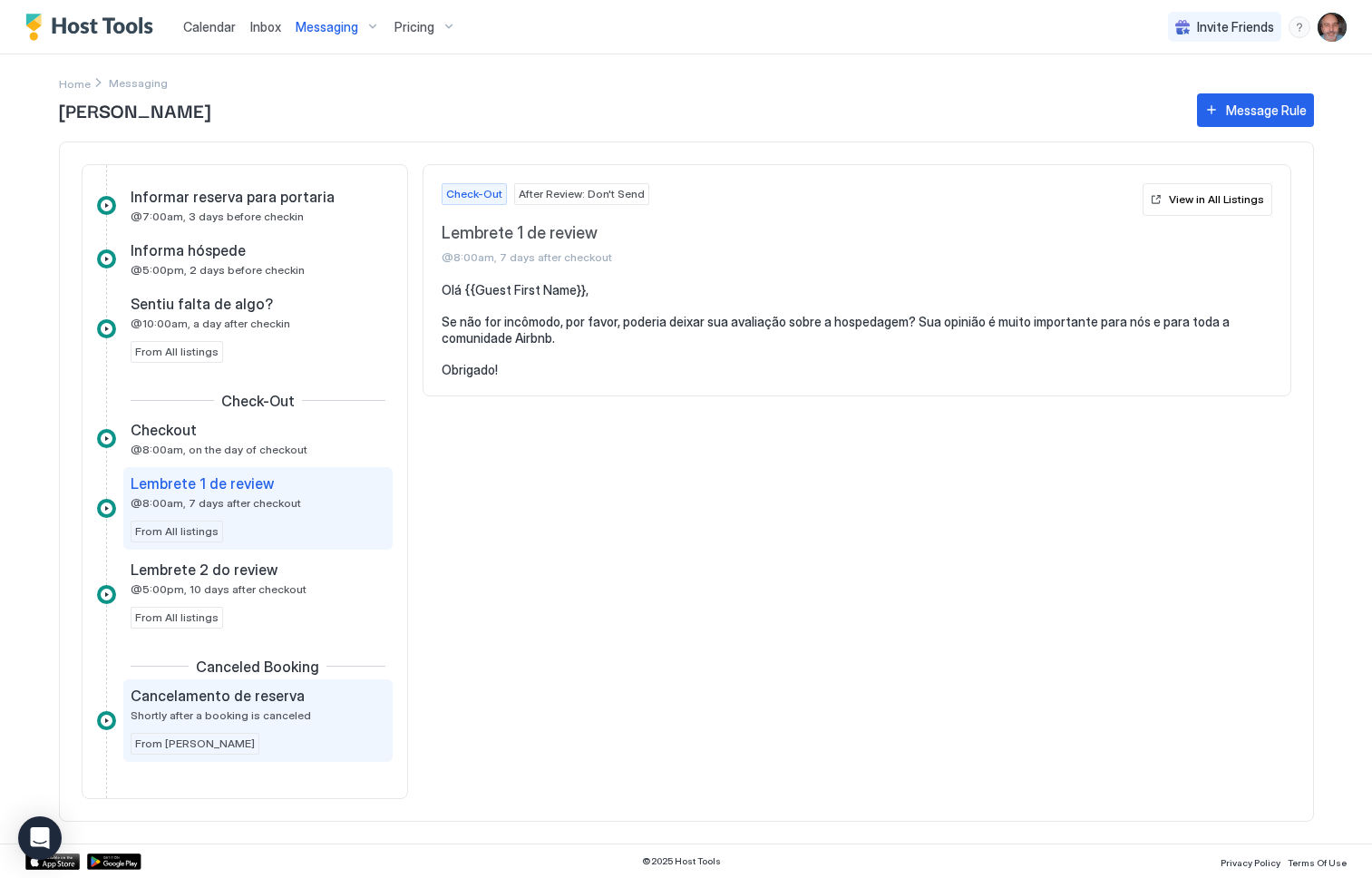
click at [237, 704] on div "Cancelamento de reserva Shortly after a booking is canceled" at bounding box center [245, 703] width 229 height 35
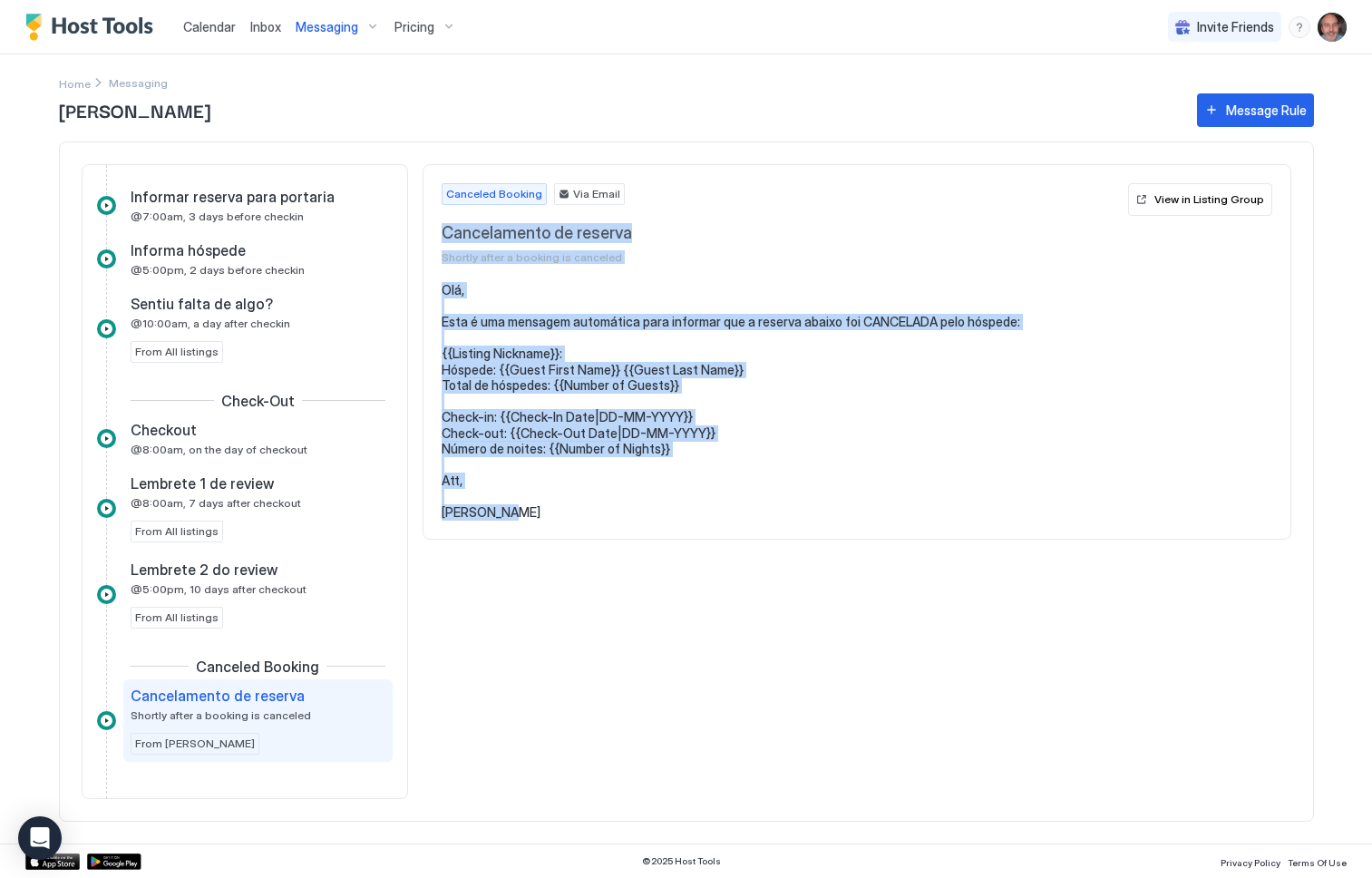
drag, startPoint x: 441, startPoint y: 232, endPoint x: 717, endPoint y: 526, distance: 403.3
click at [717, 526] on div "Canceled Booking Via Email Cancelamento de reserva Shortly after a booking is c…" at bounding box center [857, 352] width 868 height 376
copy div "Cancelamento de reserva Shortly after a booking is canceled View in Listing Gro…"
click at [779, 470] on pre "Olá, Esta é uma mensagem automática para informar que a reserva abaixo foi CANC…" at bounding box center [857, 402] width 831 height 239
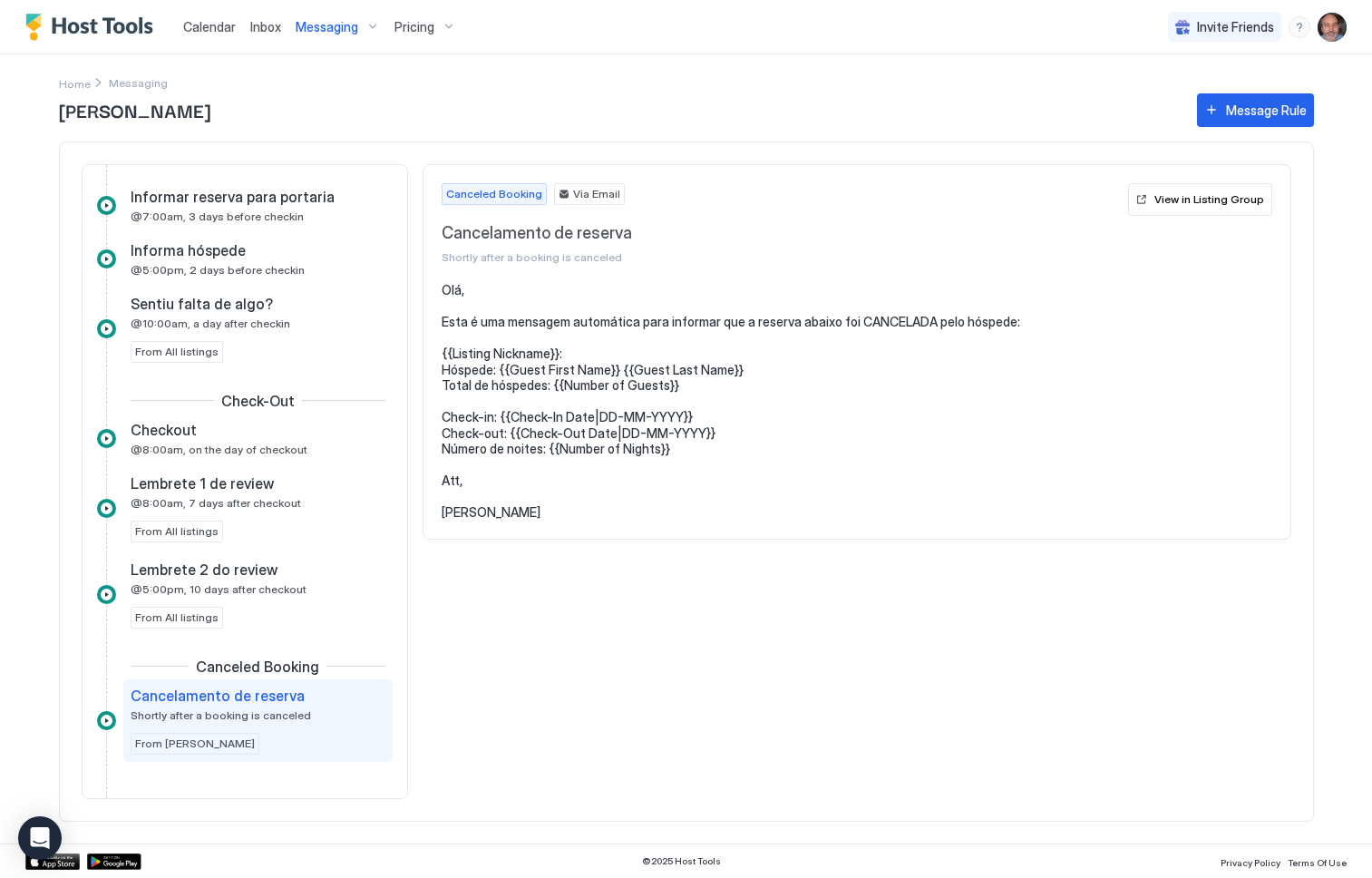
click at [865, 729] on div "Canceled Booking Via Email Cancelamento de reserva Shortly after a booking is c…" at bounding box center [857, 481] width 868 height 635
click at [594, 859] on div "© 2025 Host Tools Privacy Policy Terms Of Use" at bounding box center [686, 861] width 1372 height 34
click at [665, 763] on div "Canceled Booking Via Email Cancelamento de reserva Shortly after a booking is c…" at bounding box center [857, 481] width 868 height 635
click at [1190, 328] on pre "Olá, Esta é uma mensagem automática para informar que a reserva abaixo foi CANC…" at bounding box center [857, 402] width 831 height 239
click at [897, 513] on pre "Olá, Esta é uma mensagem automática para informar que a reserva abaixo foi CANC…" at bounding box center [857, 402] width 831 height 239
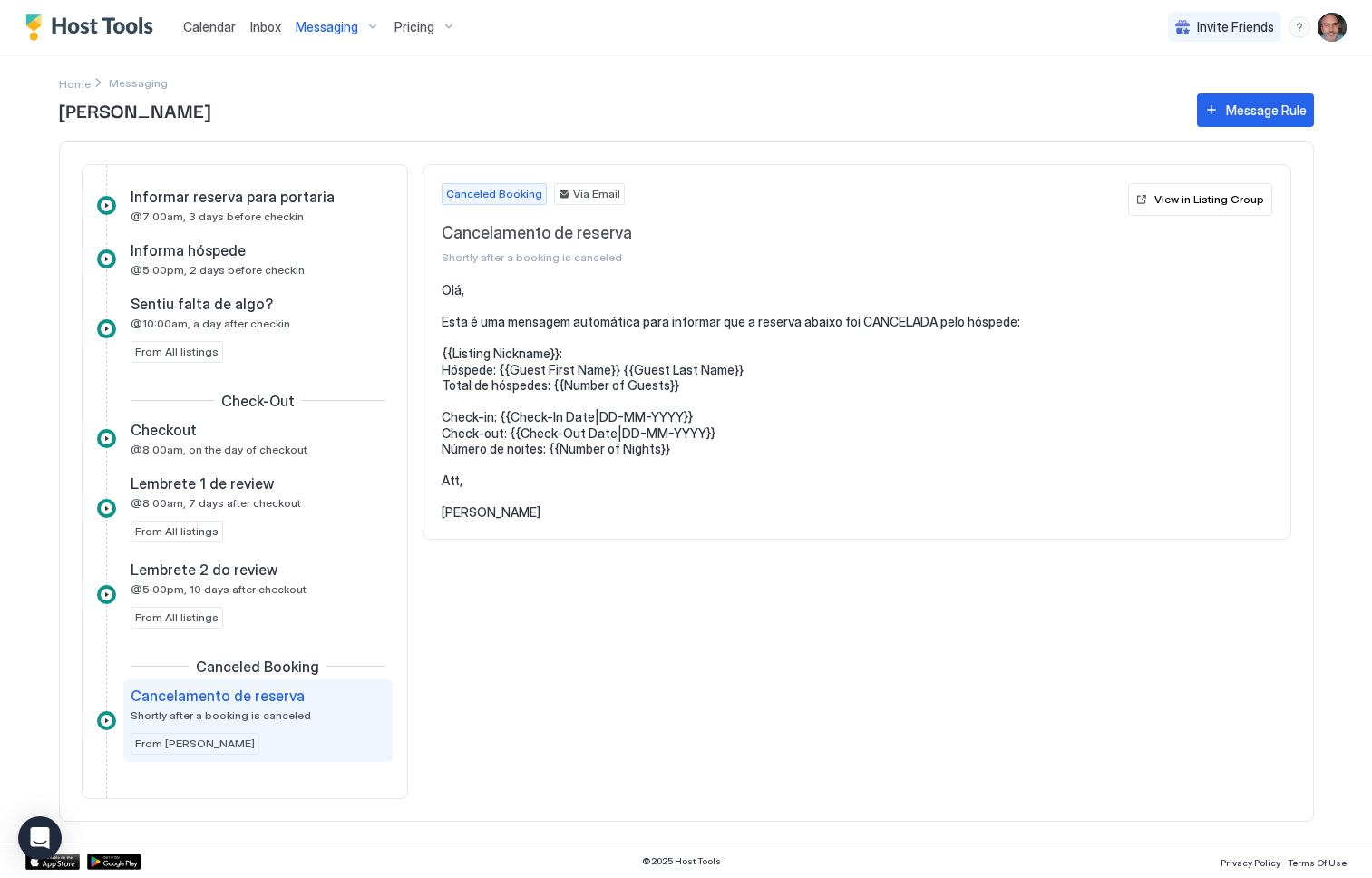
click at [850, 584] on div "Canceled Booking Via Email Cancelamento de reserva Shortly after a booking is c…" at bounding box center [857, 481] width 868 height 635
